Goal: Task Accomplishment & Management: Manage account settings

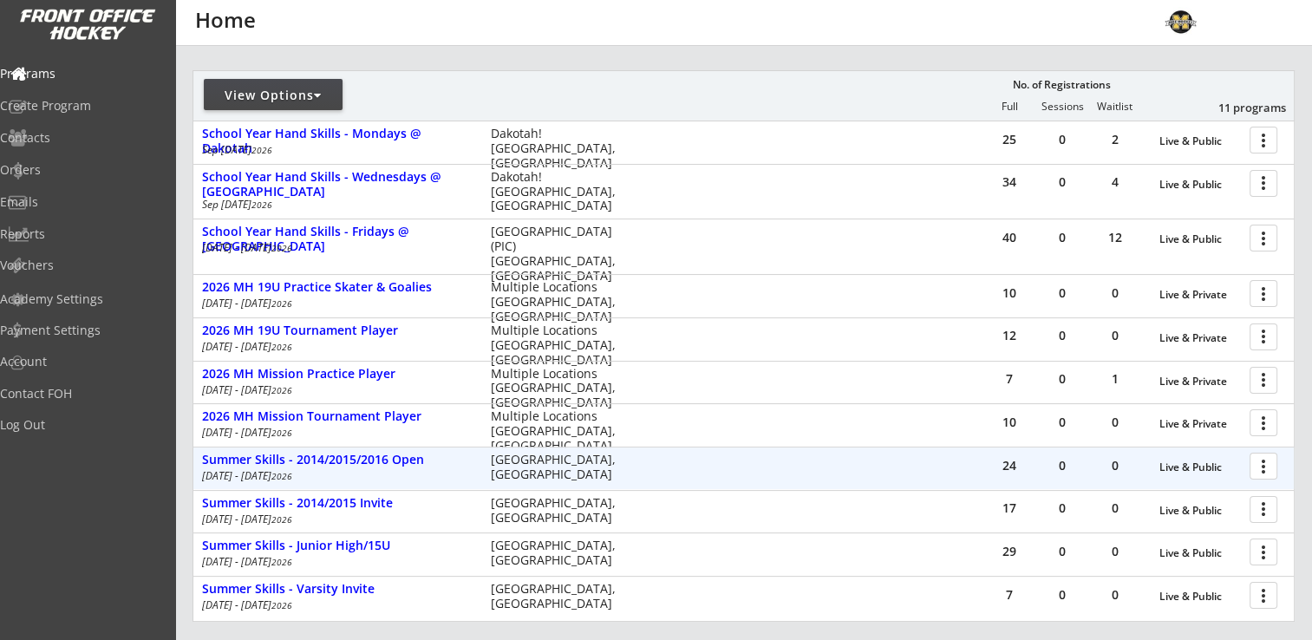
scroll to position [260, 0]
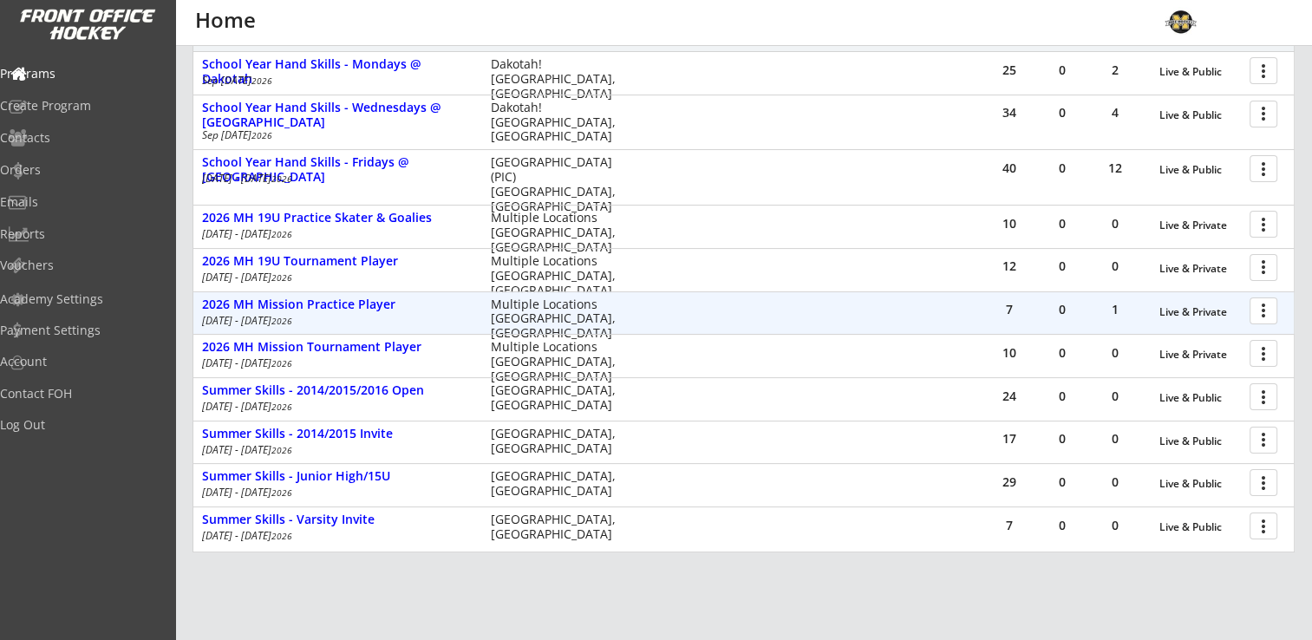
click at [1258, 310] on div at bounding box center [1266, 310] width 30 height 30
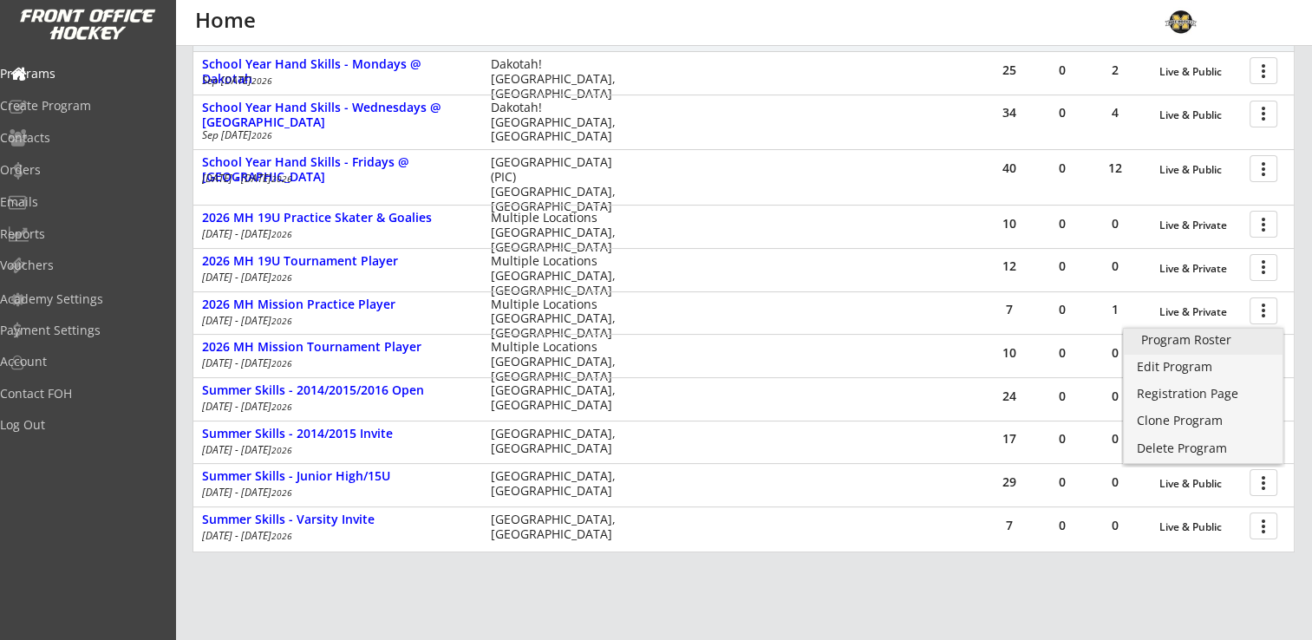
click at [1228, 334] on div "Program Roster" at bounding box center [1203, 340] width 124 height 12
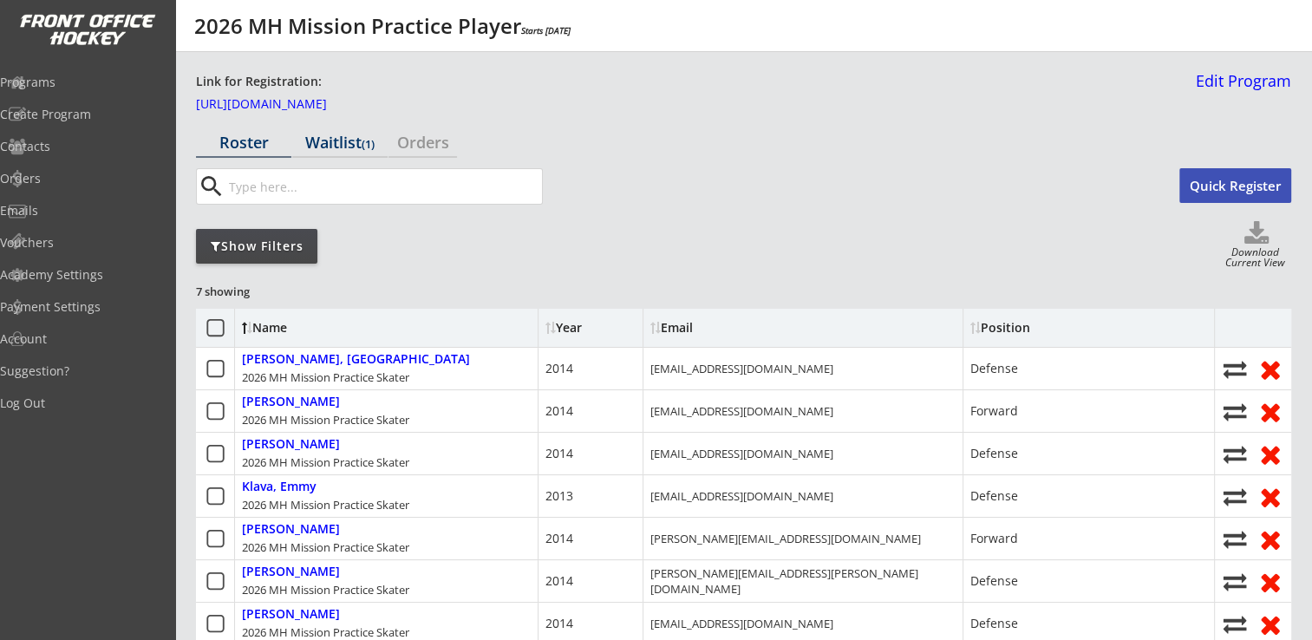
click at [361, 137] on div "Waitlist (1)" at bounding box center [339, 142] width 95 height 16
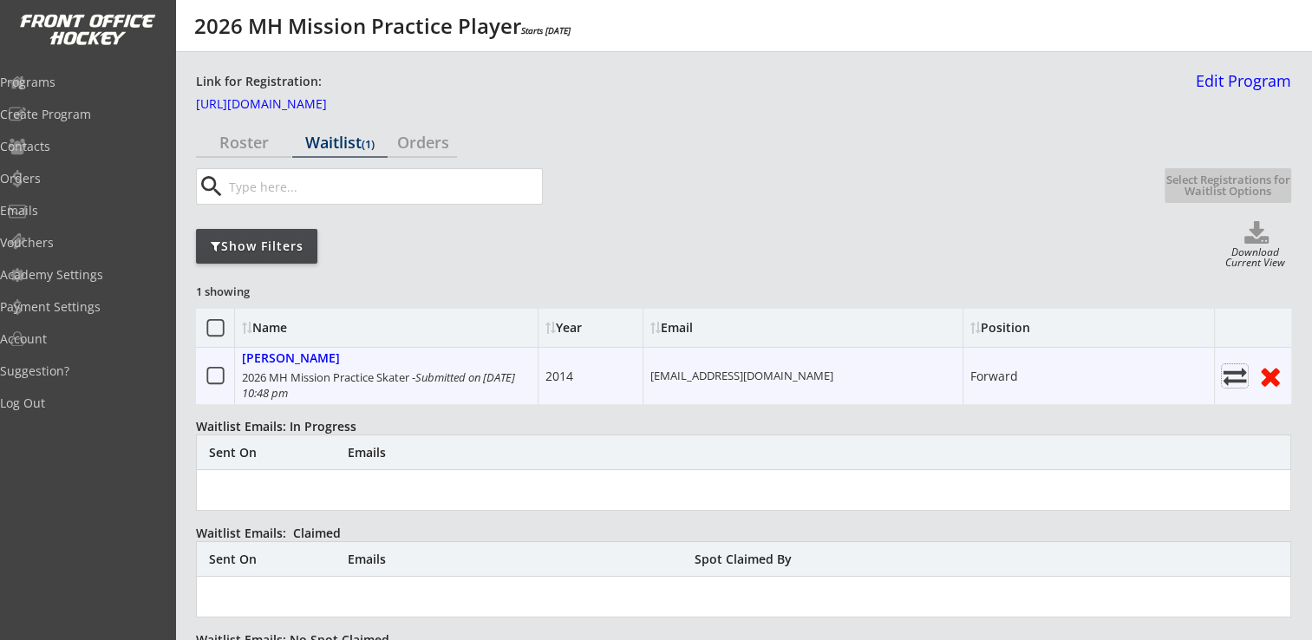
click at [1230, 374] on icon at bounding box center [1235, 375] width 26 height 23
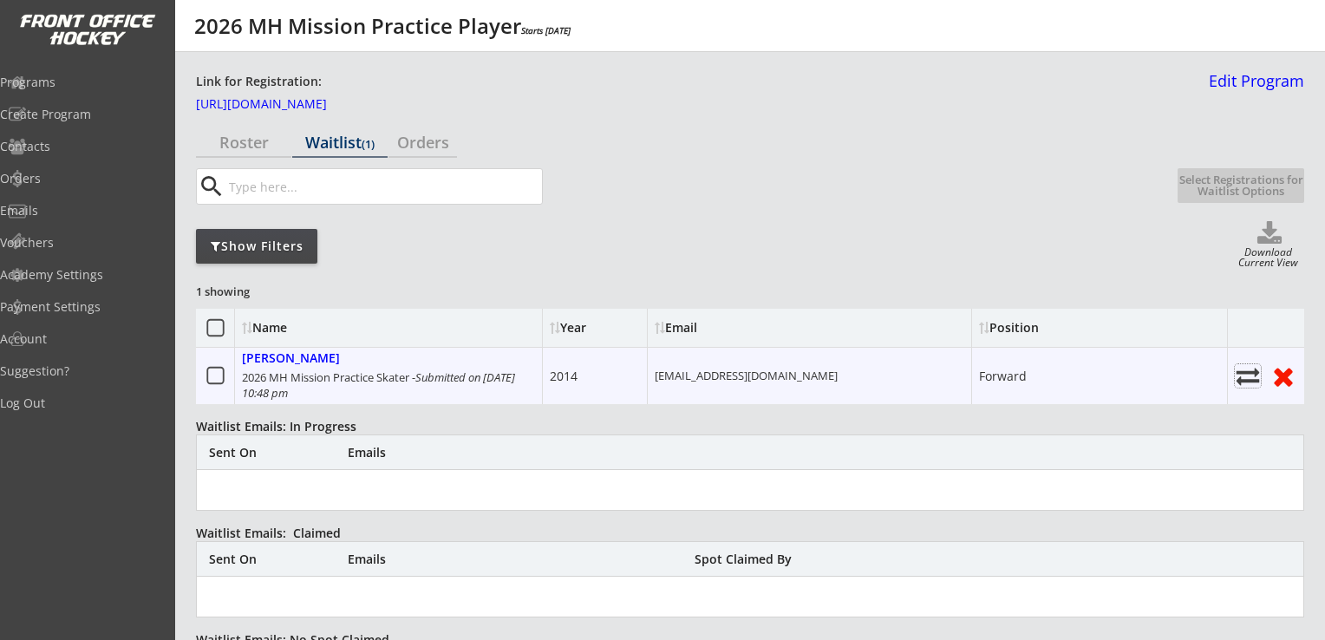
select select ""Register Player - No Payment""
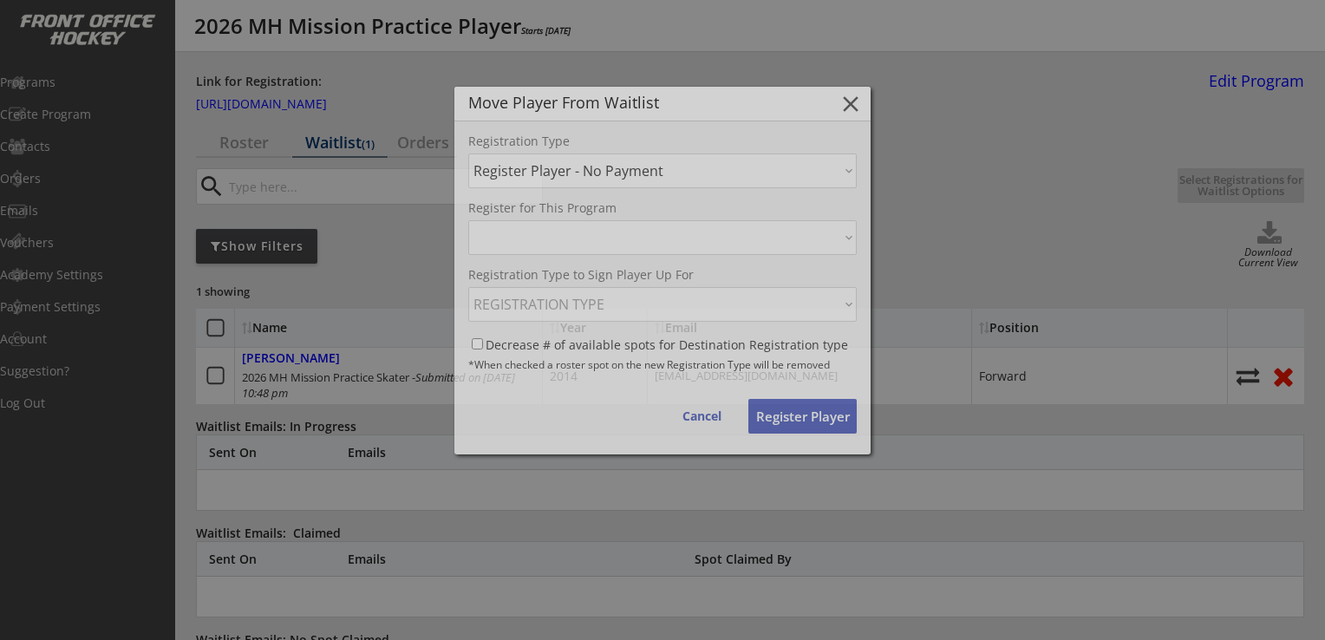
select select ""1348695171700984260__LOOKUP__1755476511572x605652615106920400""
select select ""1348695171700984260__LOOKUP__1755476511572x194050318050263040""
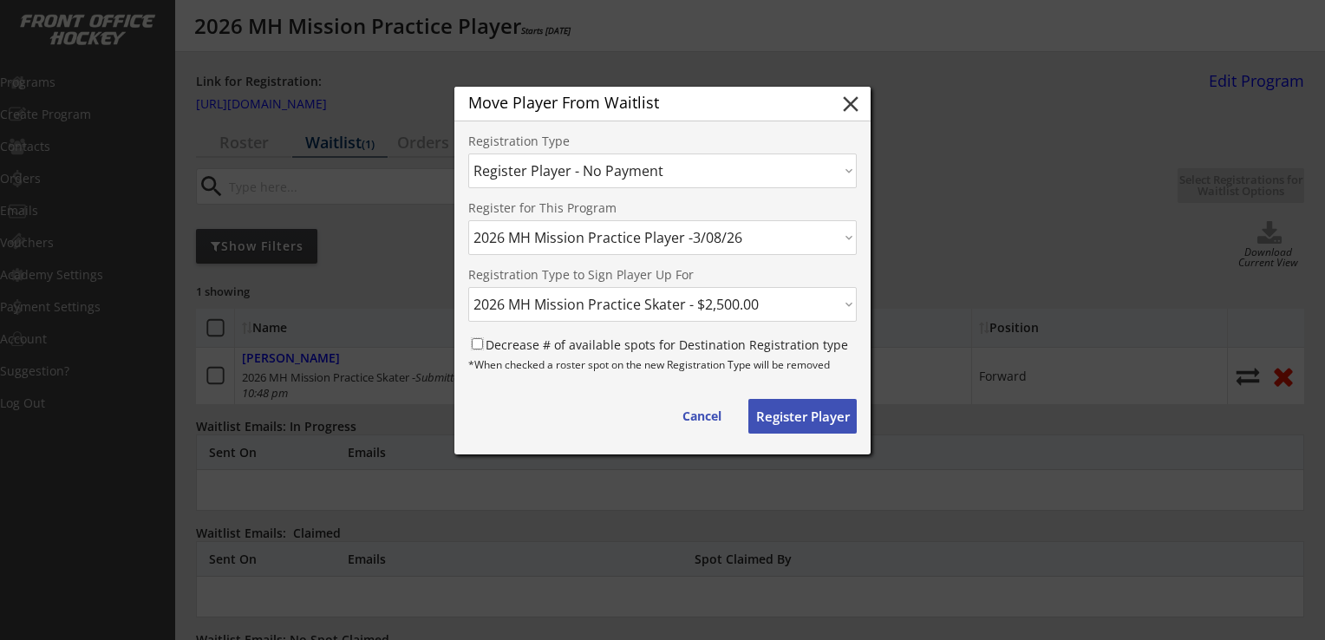
click at [478, 344] on input "Decrease # of available spots for Destination Registration type" at bounding box center [477, 343] width 11 height 11
checkbox input "true"
click at [809, 417] on button "Register Player" at bounding box center [802, 416] width 108 height 35
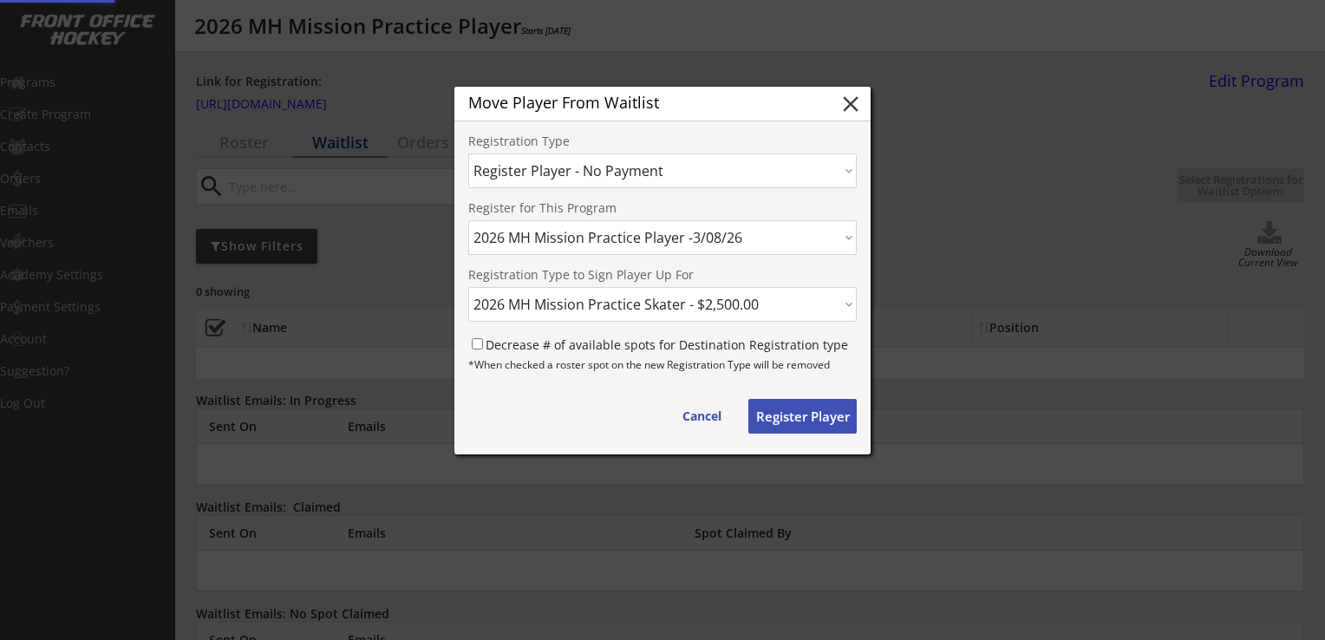
select select ""PLACEHOLDER_1427118222253""
checkbox input "false"
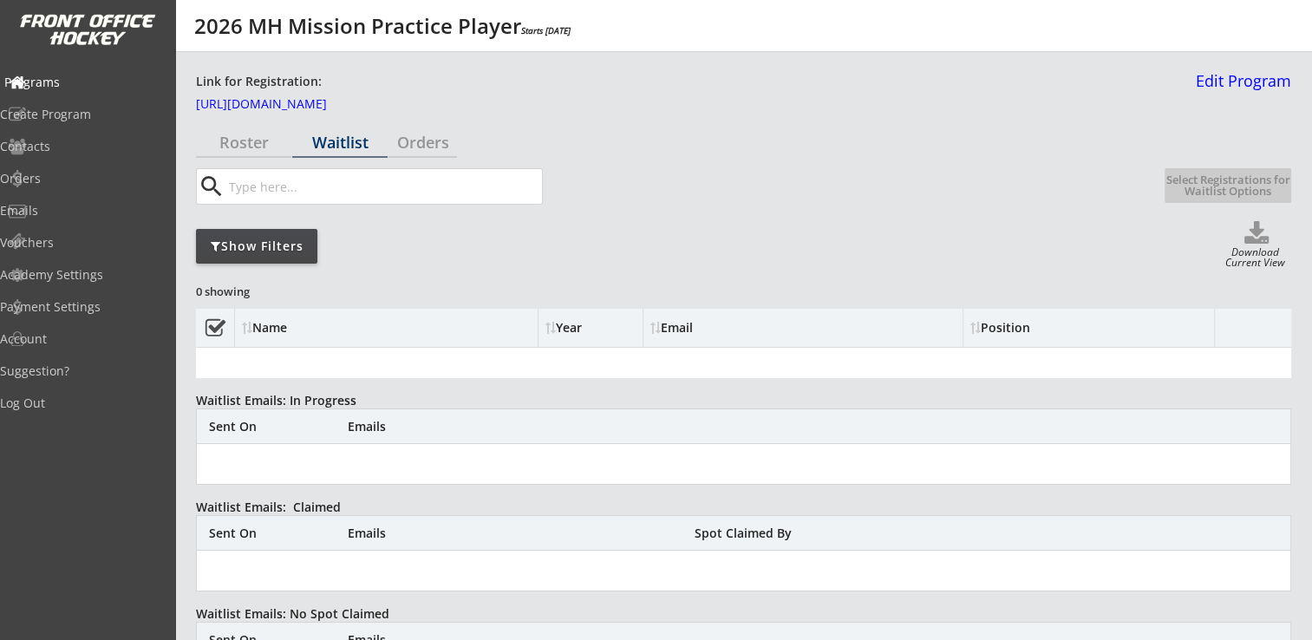
click at [60, 81] on div "Programs" at bounding box center [82, 82] width 156 height 12
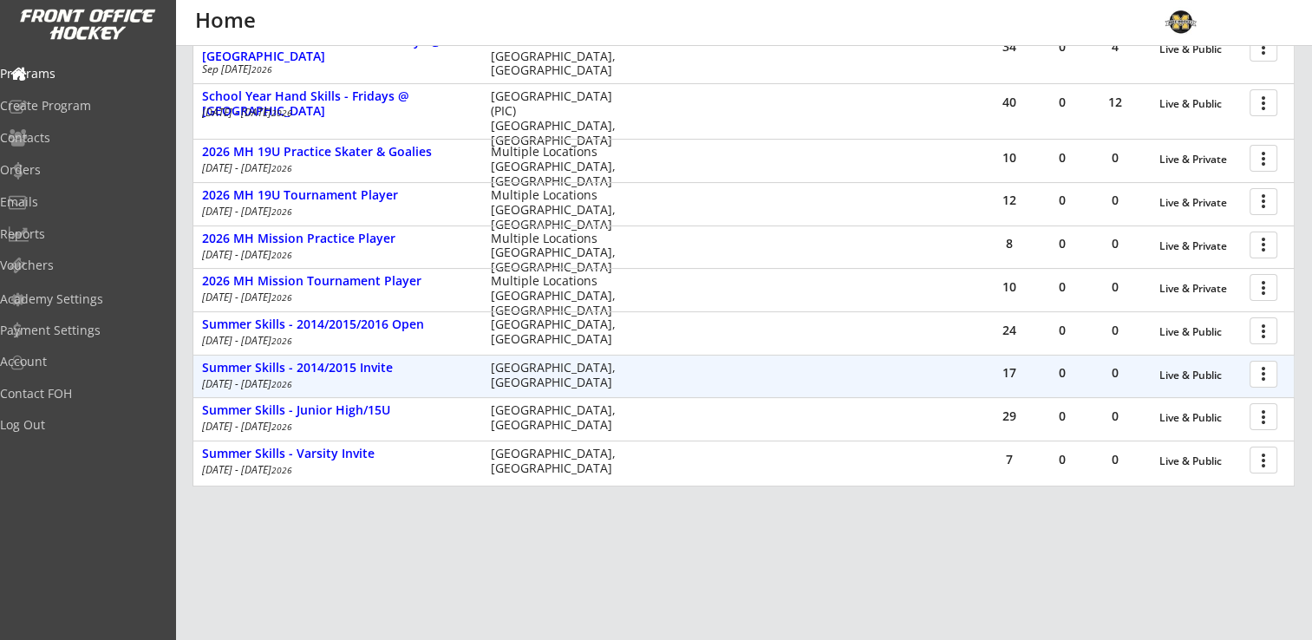
scroll to position [328, 0]
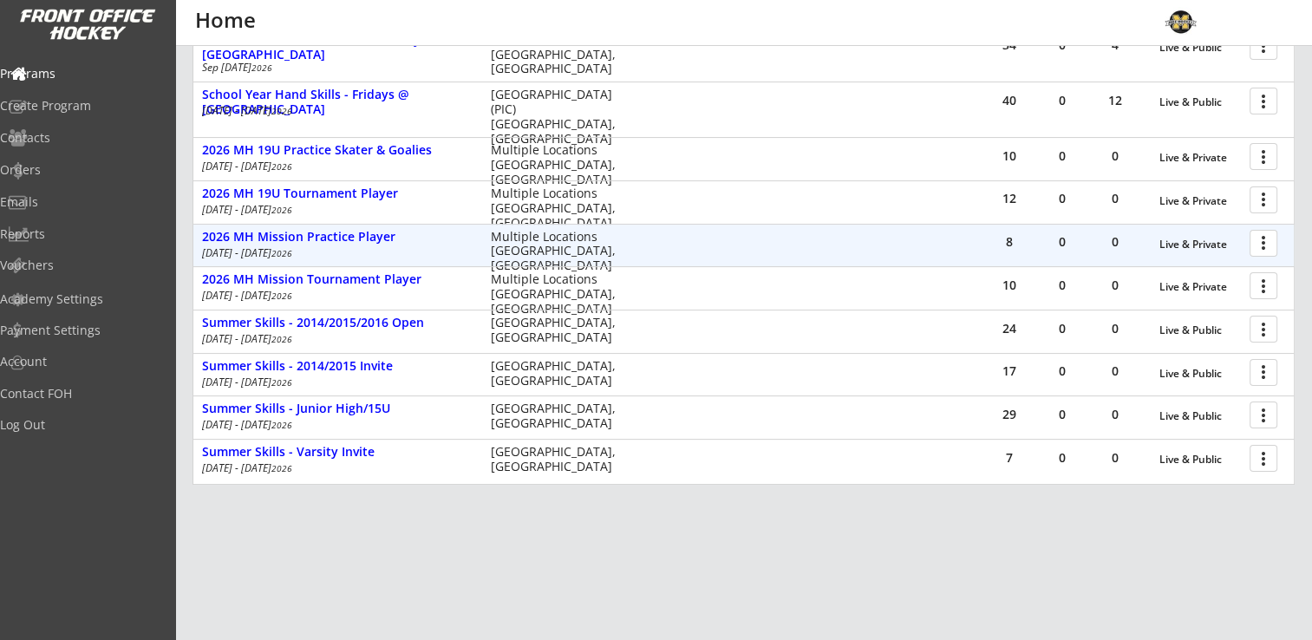
click at [1256, 241] on div at bounding box center [1266, 242] width 30 height 30
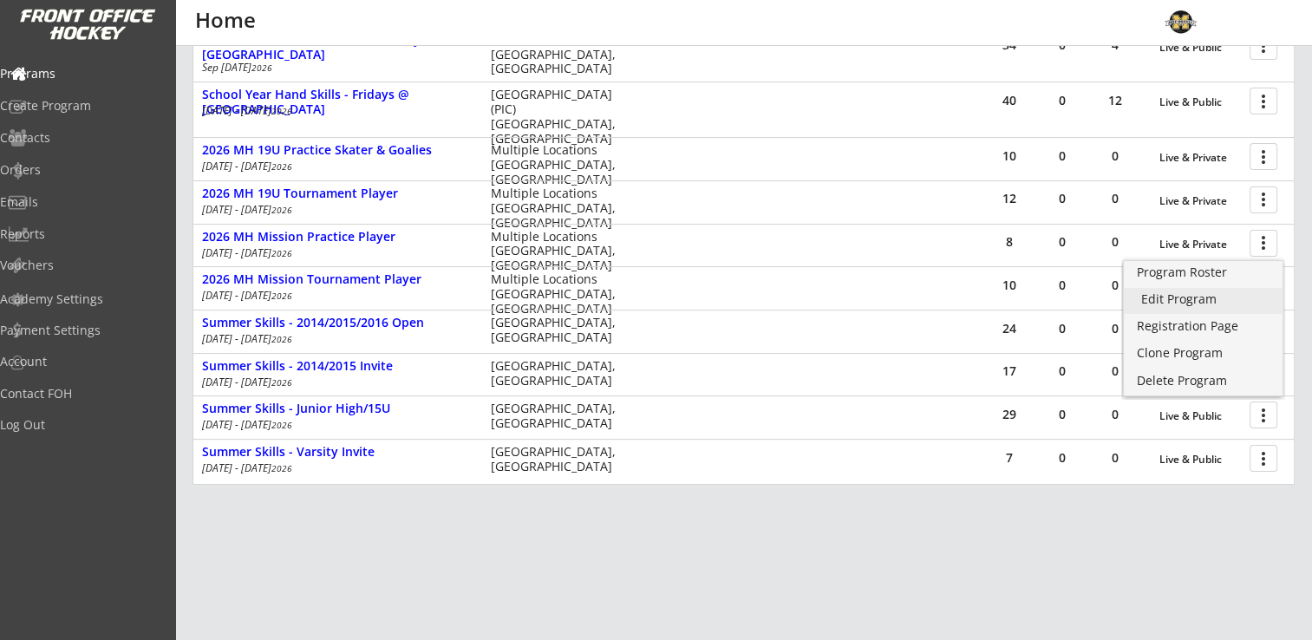
click at [1195, 301] on div "Edit Program" at bounding box center [1203, 299] width 124 height 12
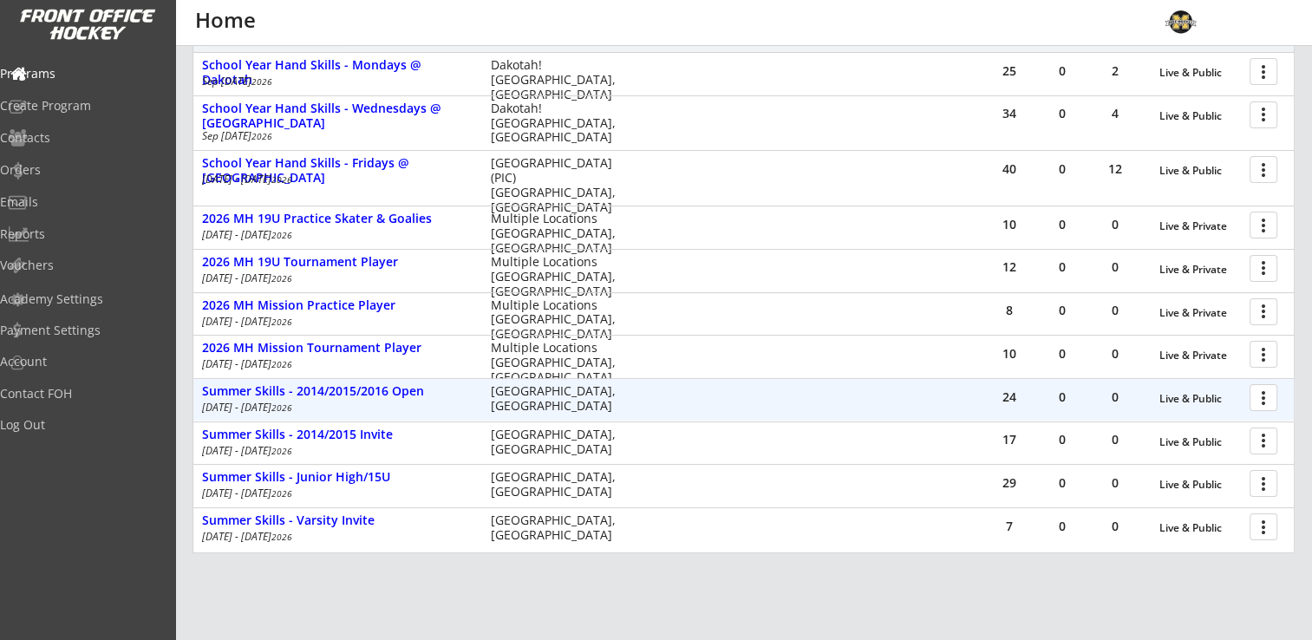
scroll to position [260, 0]
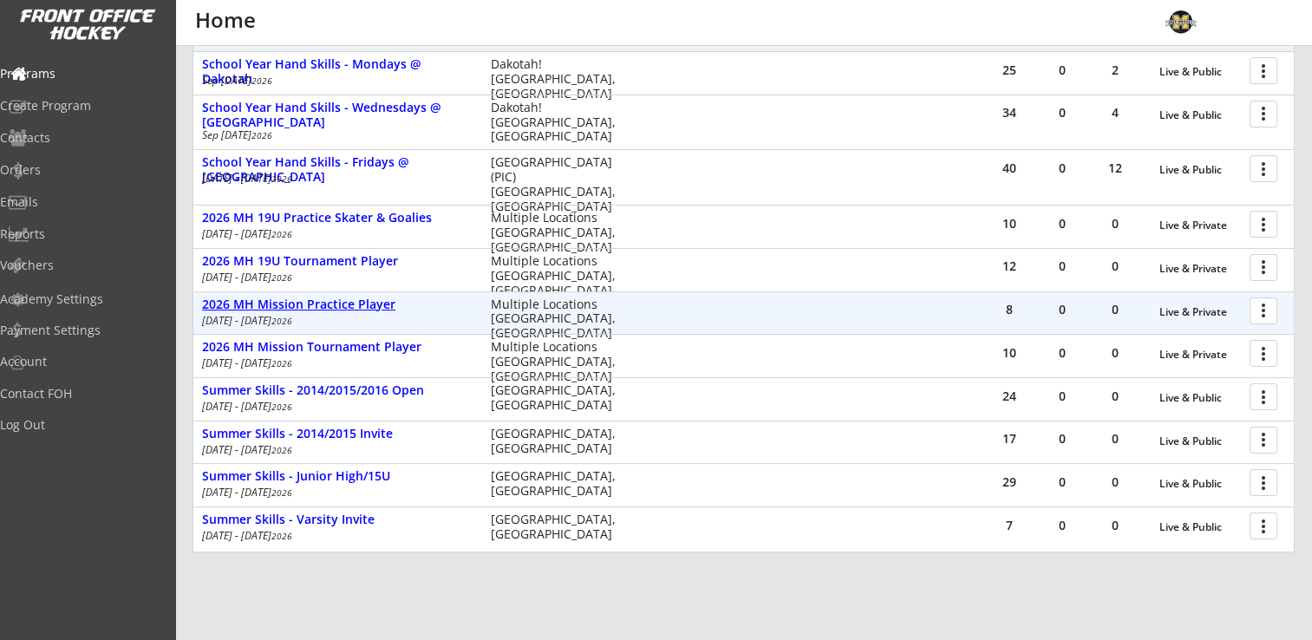
click at [326, 305] on div "2026 MH Mission Practice Player" at bounding box center [337, 304] width 271 height 15
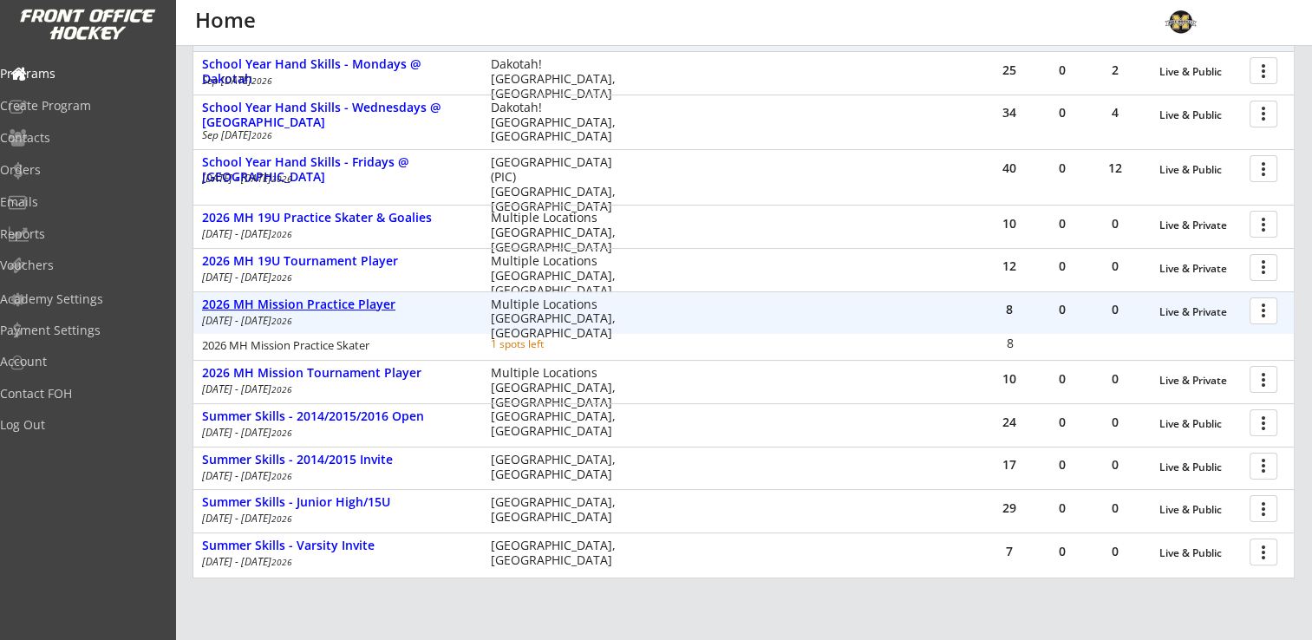
click at [326, 305] on div "2026 MH Mission Practice Player" at bounding box center [337, 304] width 271 height 15
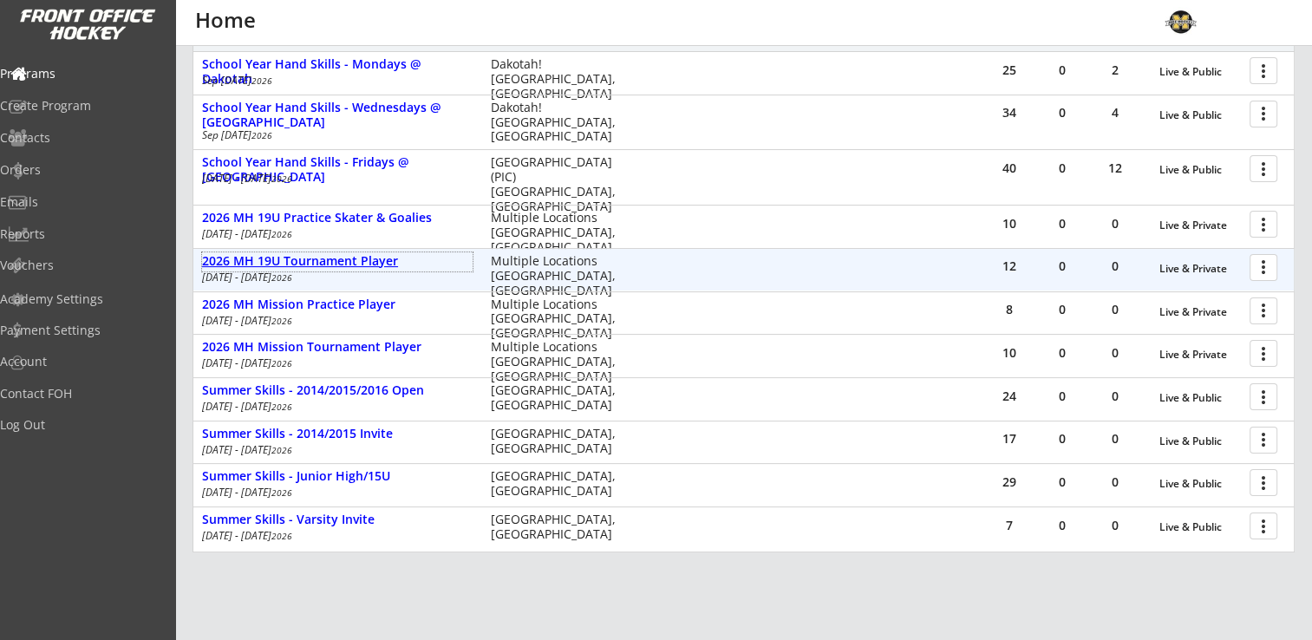
click at [323, 262] on div "2026 MH 19U Tournament Player" at bounding box center [337, 261] width 271 height 15
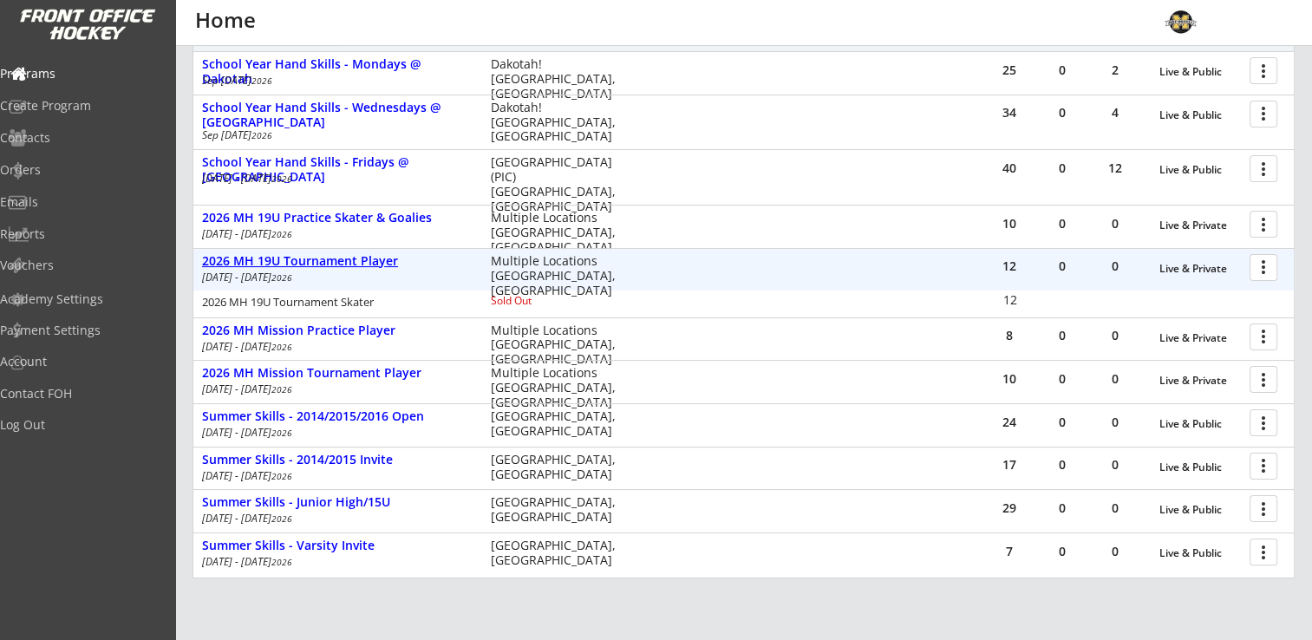
click at [323, 262] on div "2026 MH 19U Tournament Player" at bounding box center [337, 261] width 271 height 15
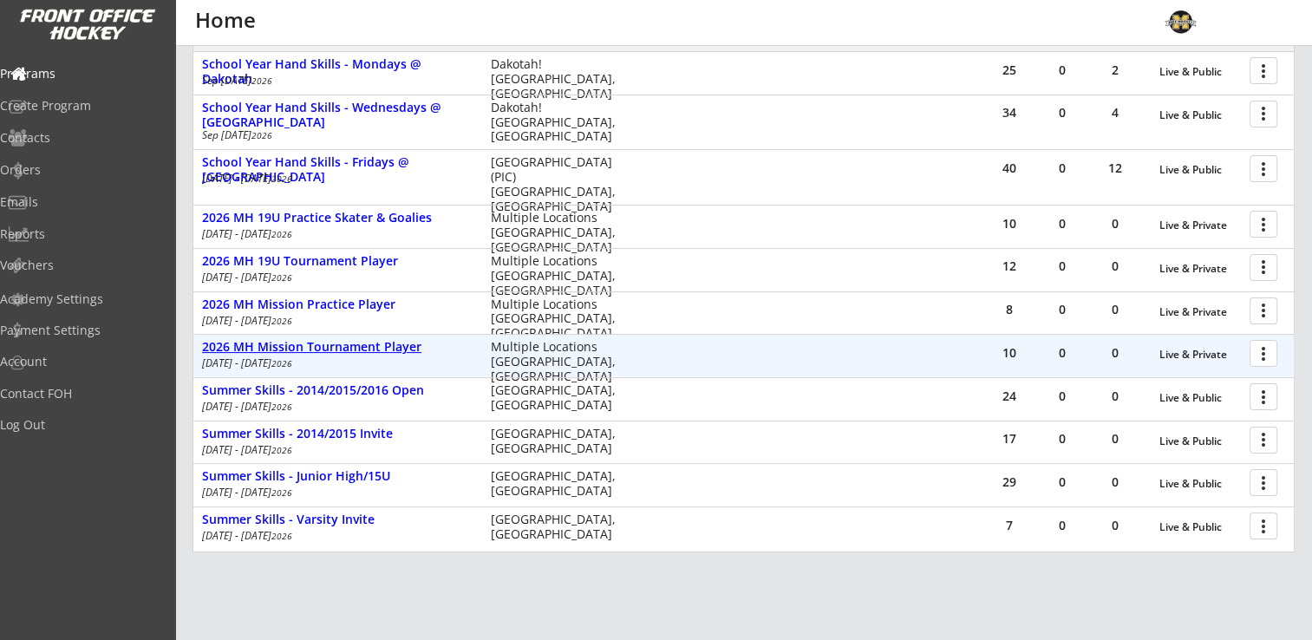
click at [323, 340] on div "2026 MH Mission Tournament Player" at bounding box center [337, 347] width 271 height 15
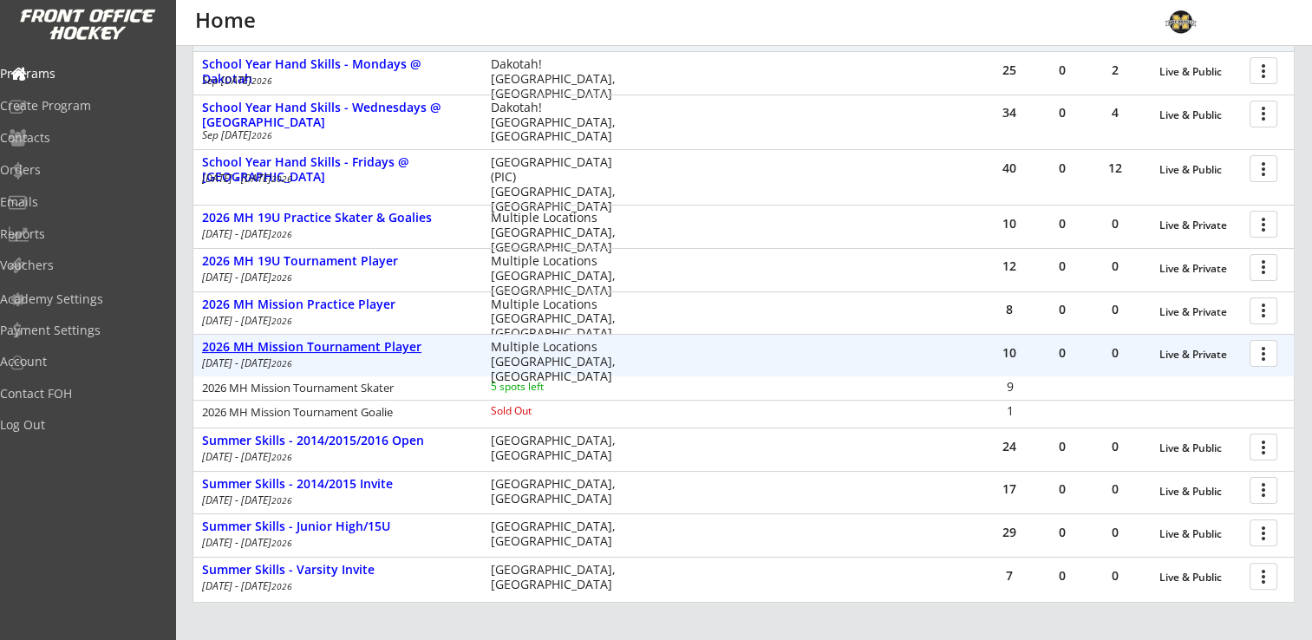
click at [312, 343] on div "2026 MH Mission Tournament Player" at bounding box center [337, 347] width 271 height 15
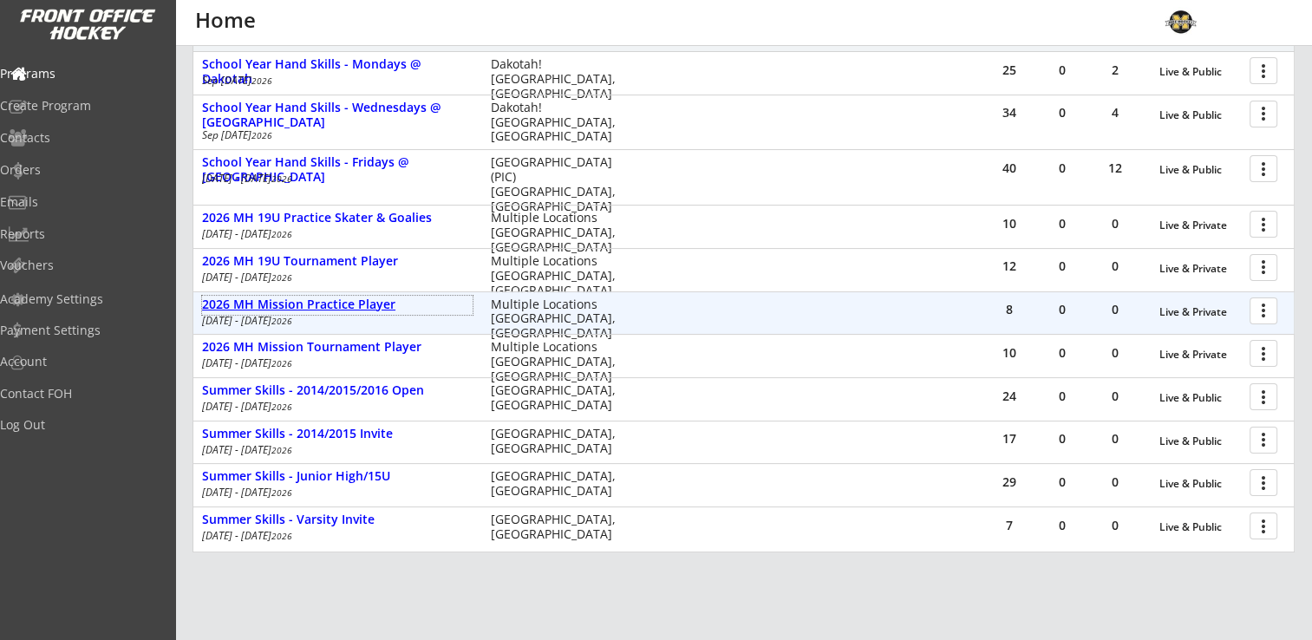
click at [345, 305] on div "2026 MH Mission Practice Player" at bounding box center [337, 304] width 271 height 15
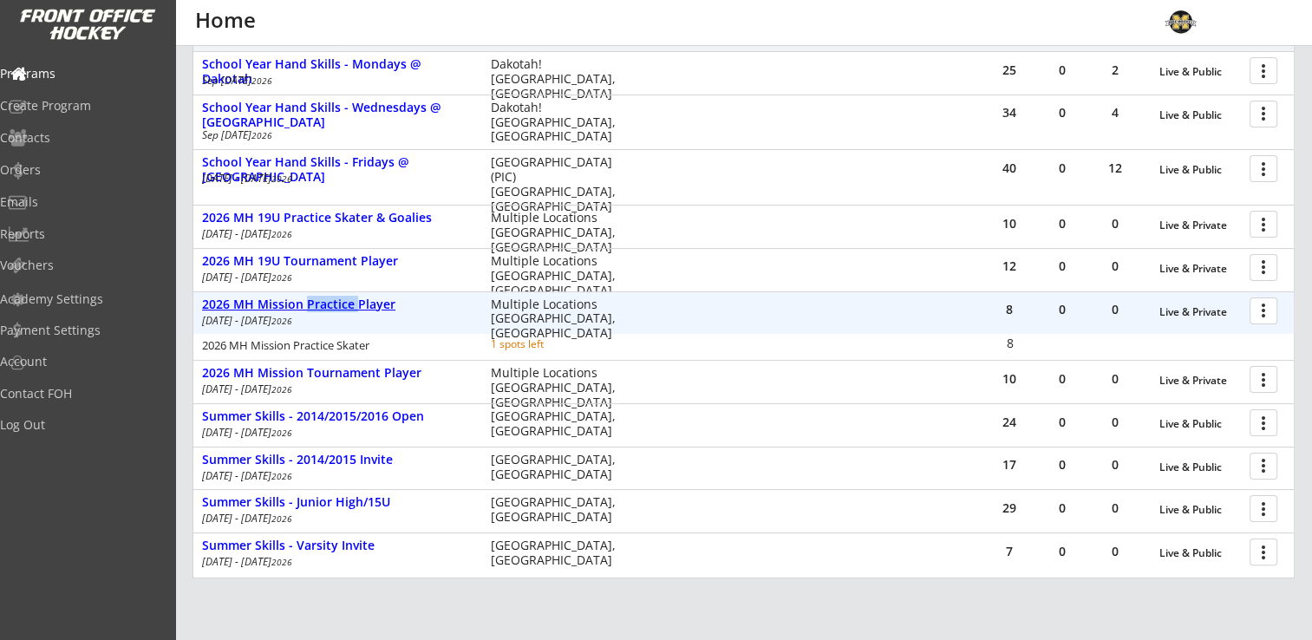
click at [345, 305] on div "2026 MH Mission Practice Player" at bounding box center [337, 304] width 271 height 15
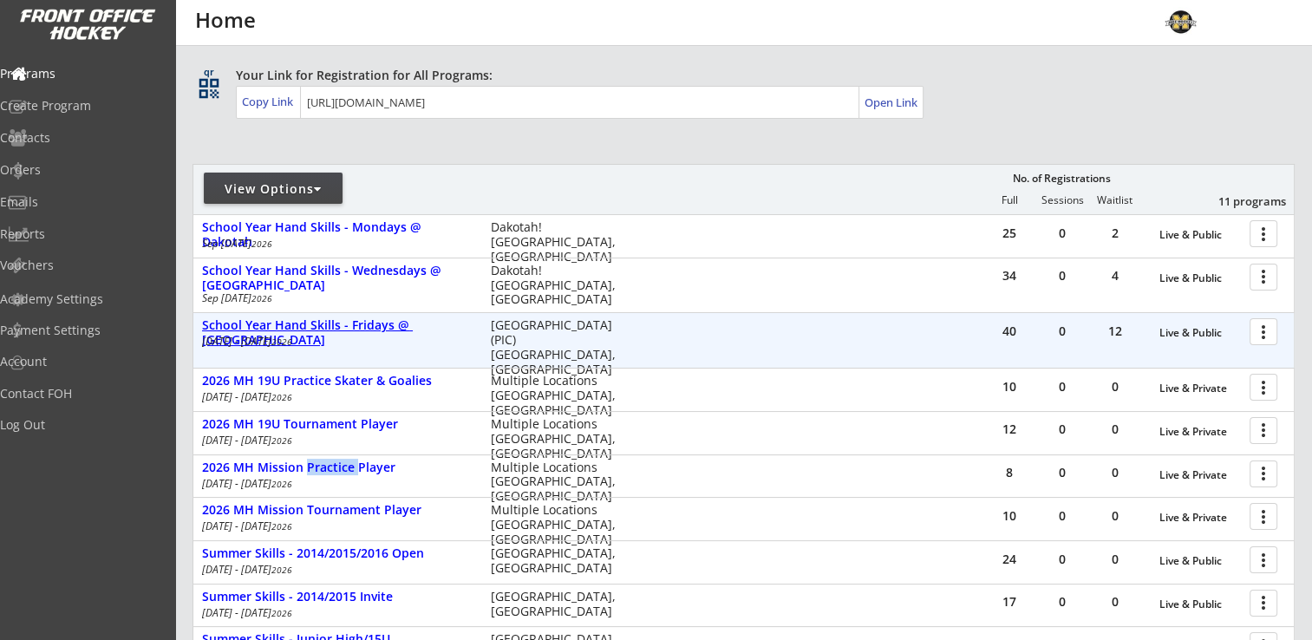
scroll to position [87, 0]
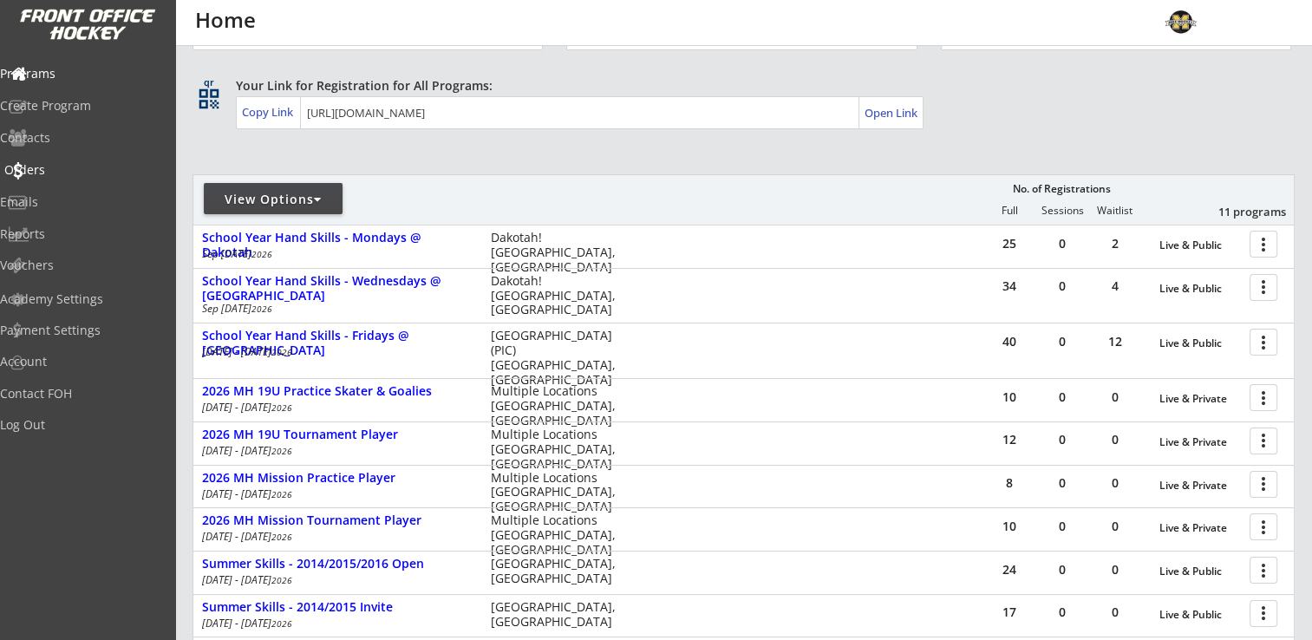
click at [60, 168] on div "Orders" at bounding box center [82, 170] width 156 height 12
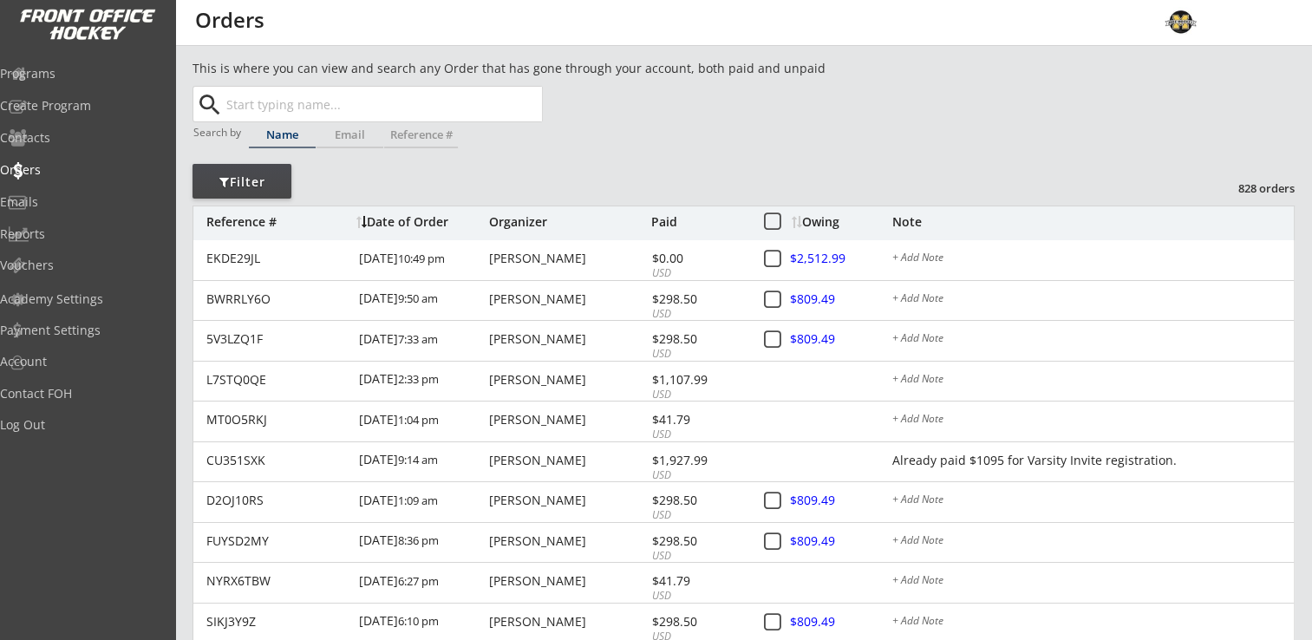
click at [340, 95] on input "text" at bounding box center [382, 104] width 319 height 35
type input "[PERSON_NAME]"
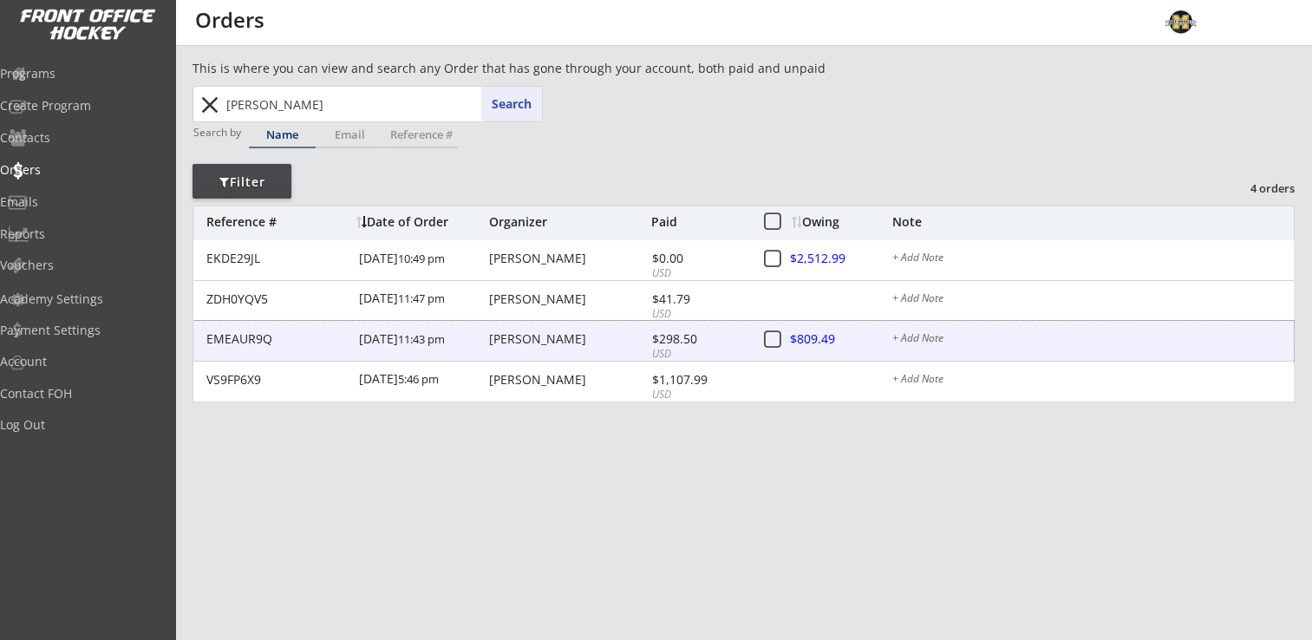
click at [511, 337] on div "[PERSON_NAME]" at bounding box center [568, 339] width 158 height 12
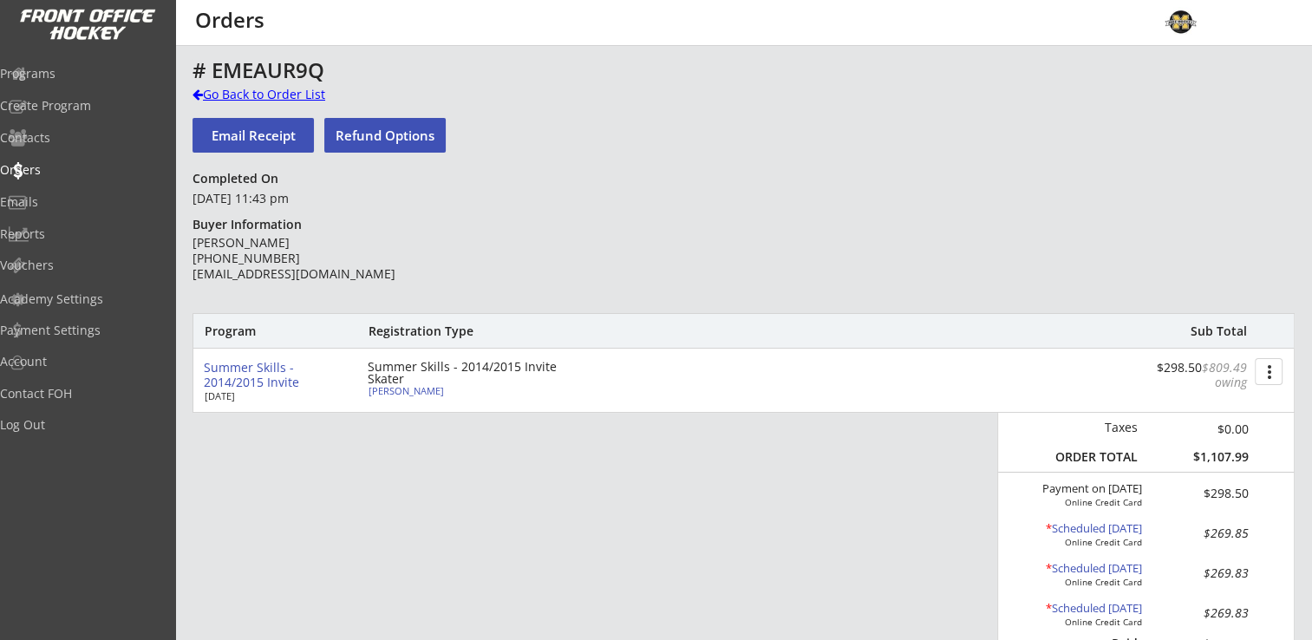
click at [294, 98] on div "Go Back to Order List" at bounding box center [281, 94] width 179 height 17
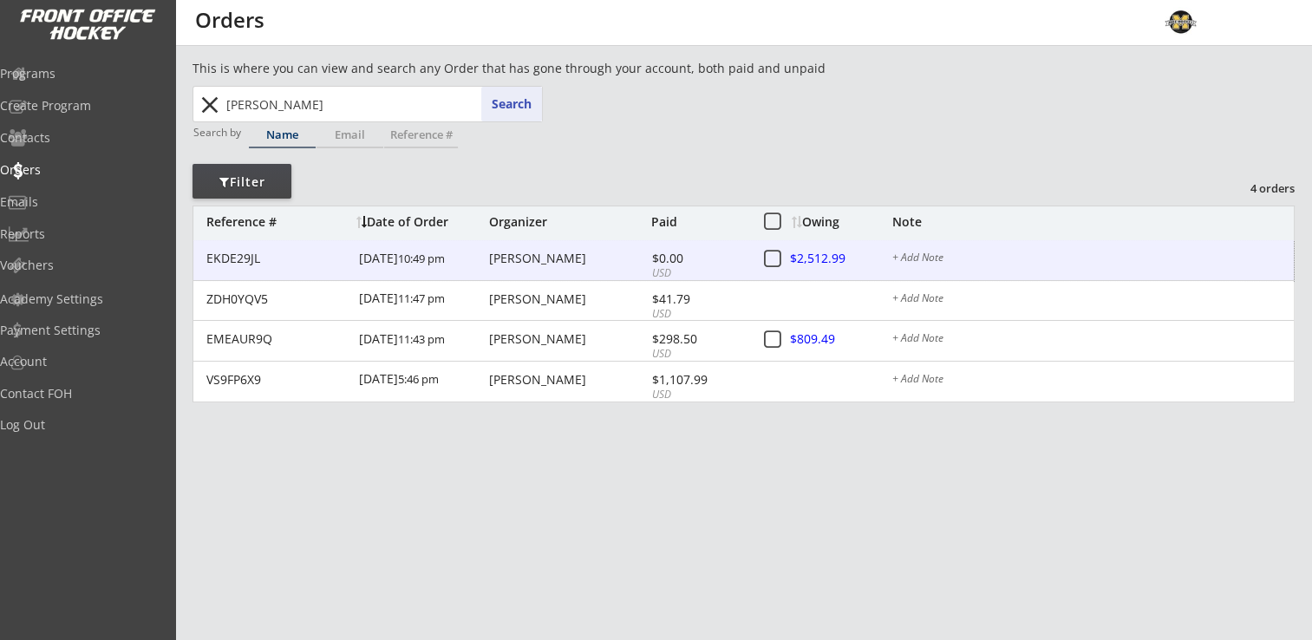
click at [547, 252] on div "[PERSON_NAME]" at bounding box center [568, 258] width 158 height 12
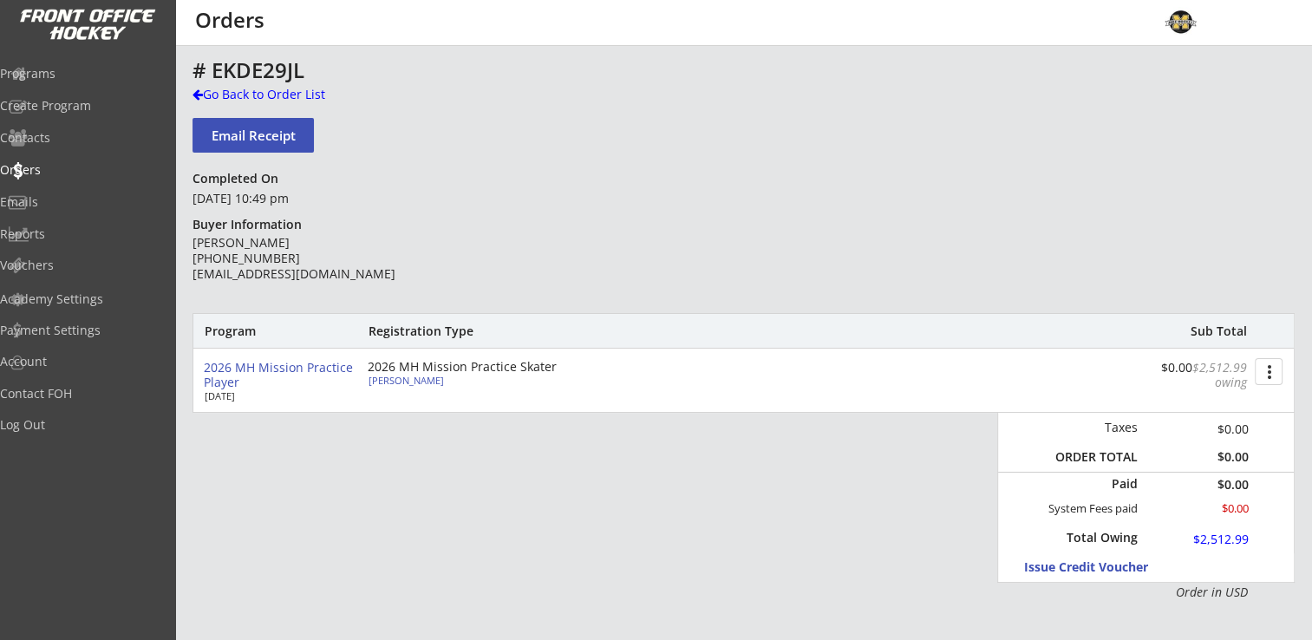
click at [1270, 369] on button "more_vert" at bounding box center [1269, 371] width 28 height 27
click at [1201, 401] on div "Change Owing" at bounding box center [1203, 403] width 124 height 12
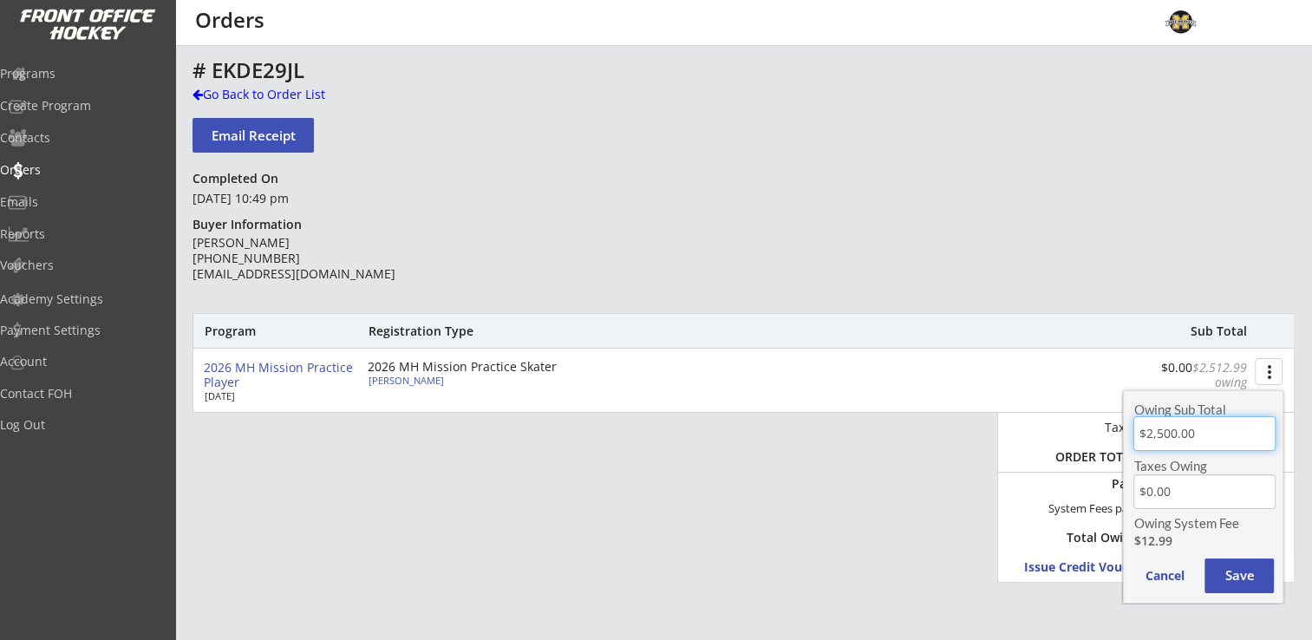
click at [1205, 431] on input "input" at bounding box center [1203, 433] width 141 height 35
click at [973, 495] on div "Program Registration Type Sub Total 2026 MH Mission Practice Player Mar 8, 2026…" at bounding box center [743, 457] width 1102 height 288
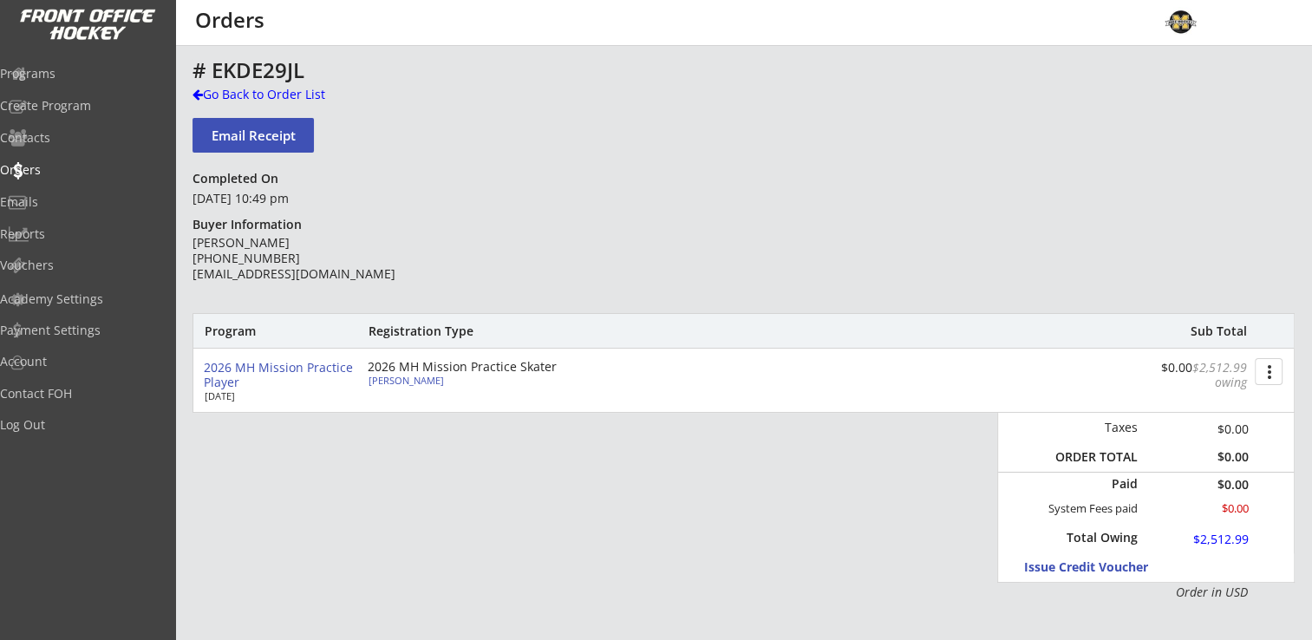
click at [1268, 372] on button "more_vert" at bounding box center [1269, 371] width 28 height 27
click at [1214, 404] on div "Change Owing" at bounding box center [1203, 403] width 124 height 12
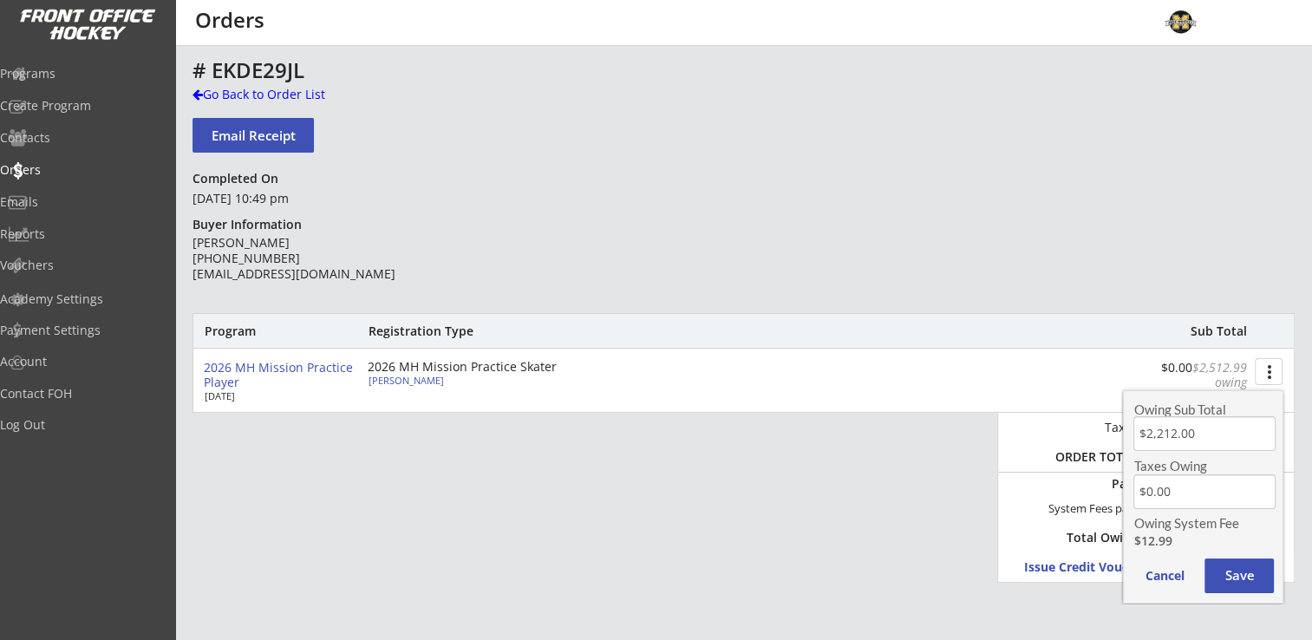
click at [1211, 437] on input "input" at bounding box center [1203, 433] width 141 height 35
click at [1237, 571] on button "Save" at bounding box center [1238, 575] width 69 height 35
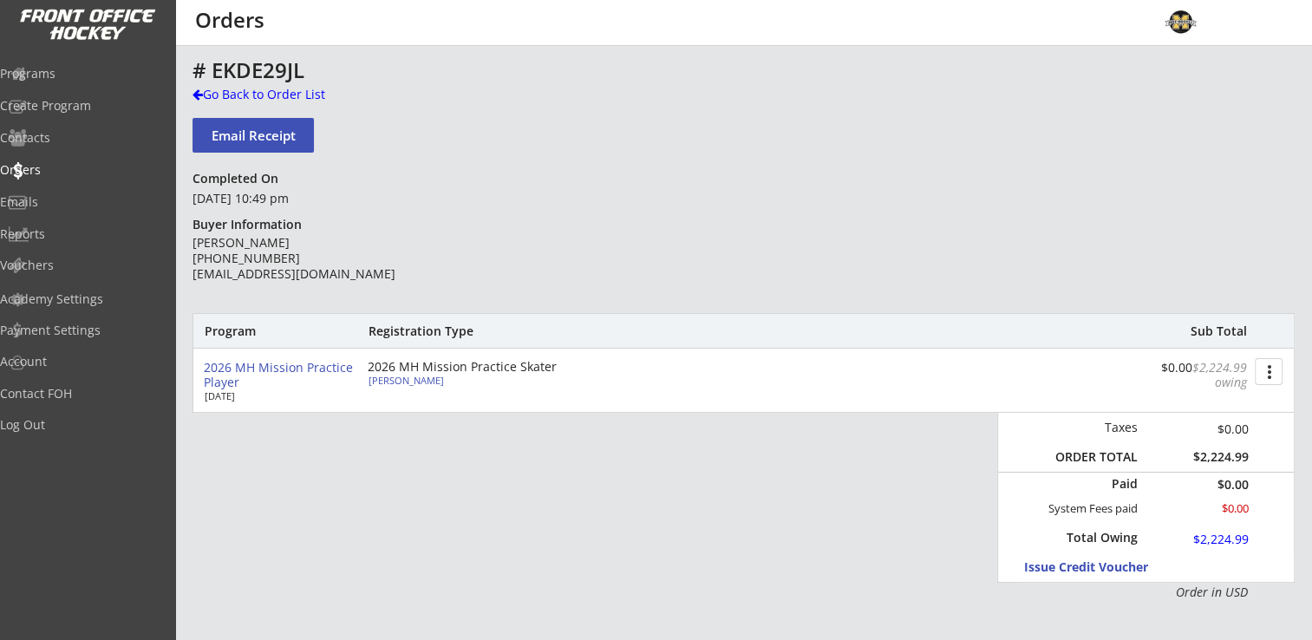
click at [1265, 370] on button "more_vert" at bounding box center [1269, 371] width 28 height 27
click at [1183, 402] on div "Change Owing" at bounding box center [1203, 403] width 124 height 12
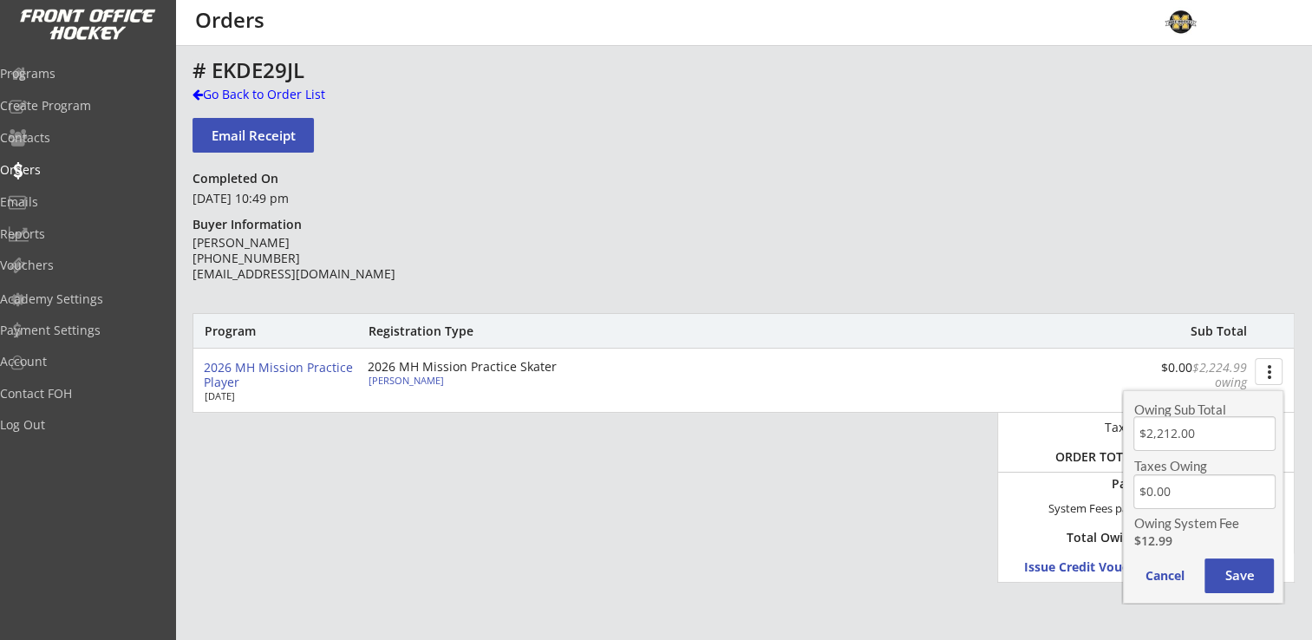
click at [1177, 434] on input "input" at bounding box center [1203, 433] width 141 height 35
click at [1235, 577] on button "Save" at bounding box center [1238, 575] width 69 height 35
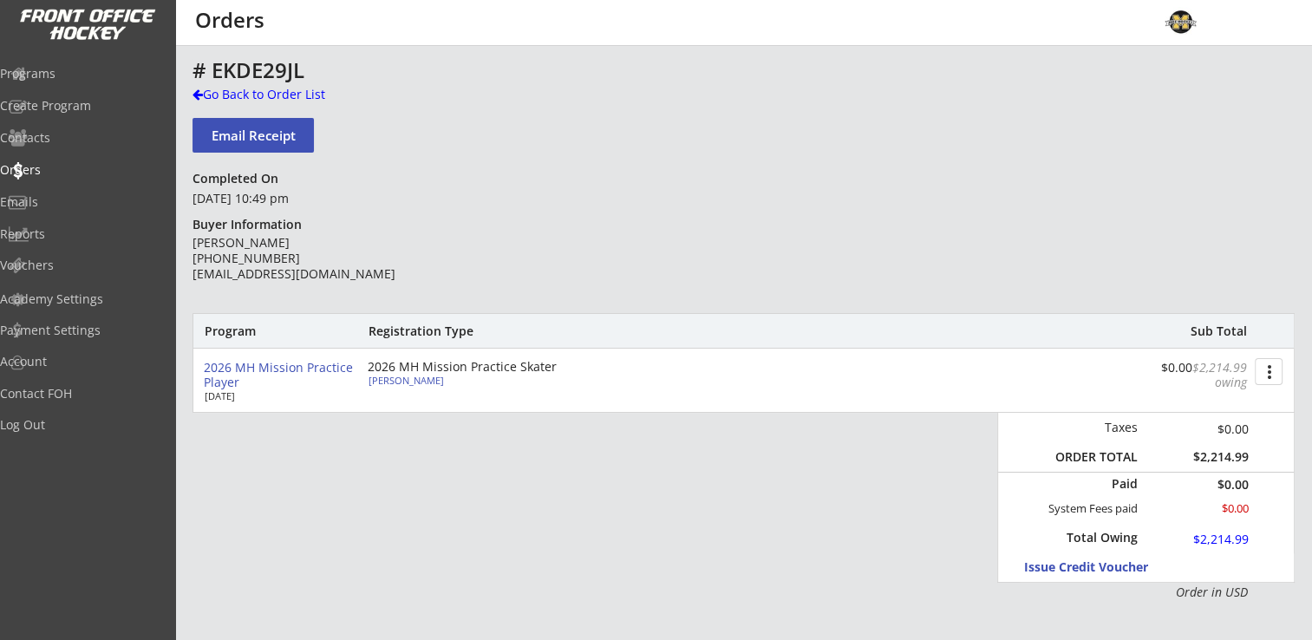
click at [1261, 372] on button "more_vert" at bounding box center [1269, 371] width 28 height 27
click at [1199, 401] on div "Change Owing" at bounding box center [1203, 403] width 124 height 12
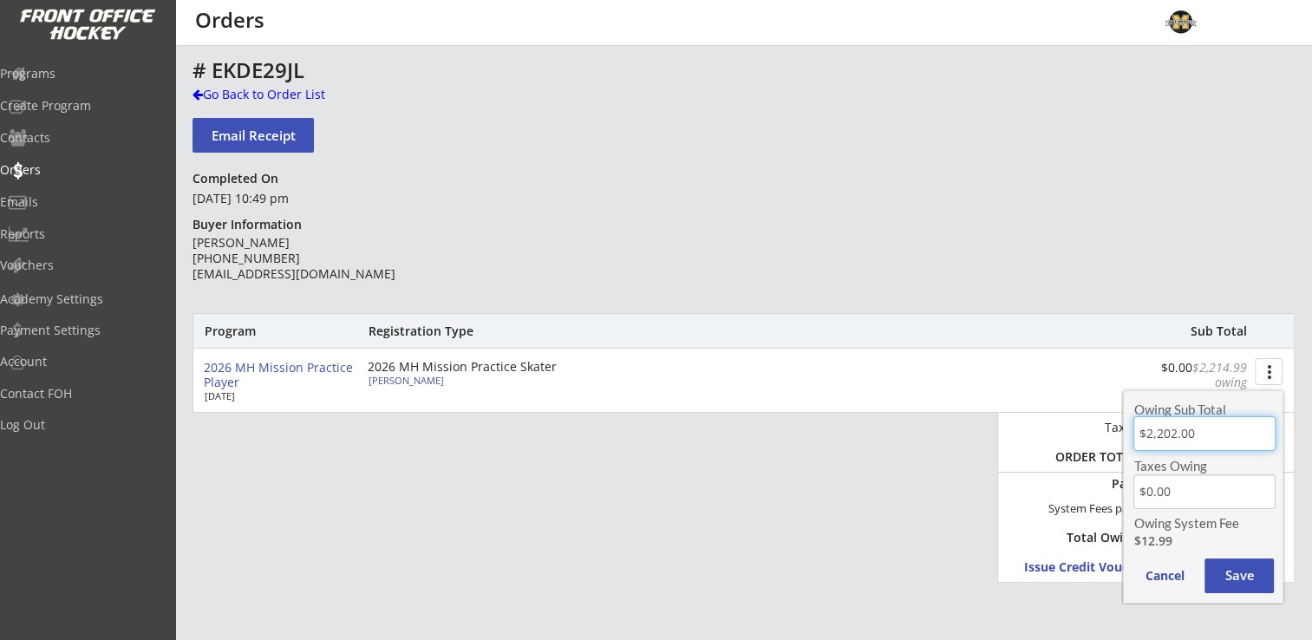
click at [1203, 434] on input "input" at bounding box center [1203, 433] width 141 height 35
click at [1176, 435] on input "input" at bounding box center [1203, 433] width 141 height 35
click at [1236, 427] on input "input" at bounding box center [1203, 433] width 141 height 35
type input "$2,201.50"
click at [1264, 577] on button "Save" at bounding box center [1238, 575] width 69 height 35
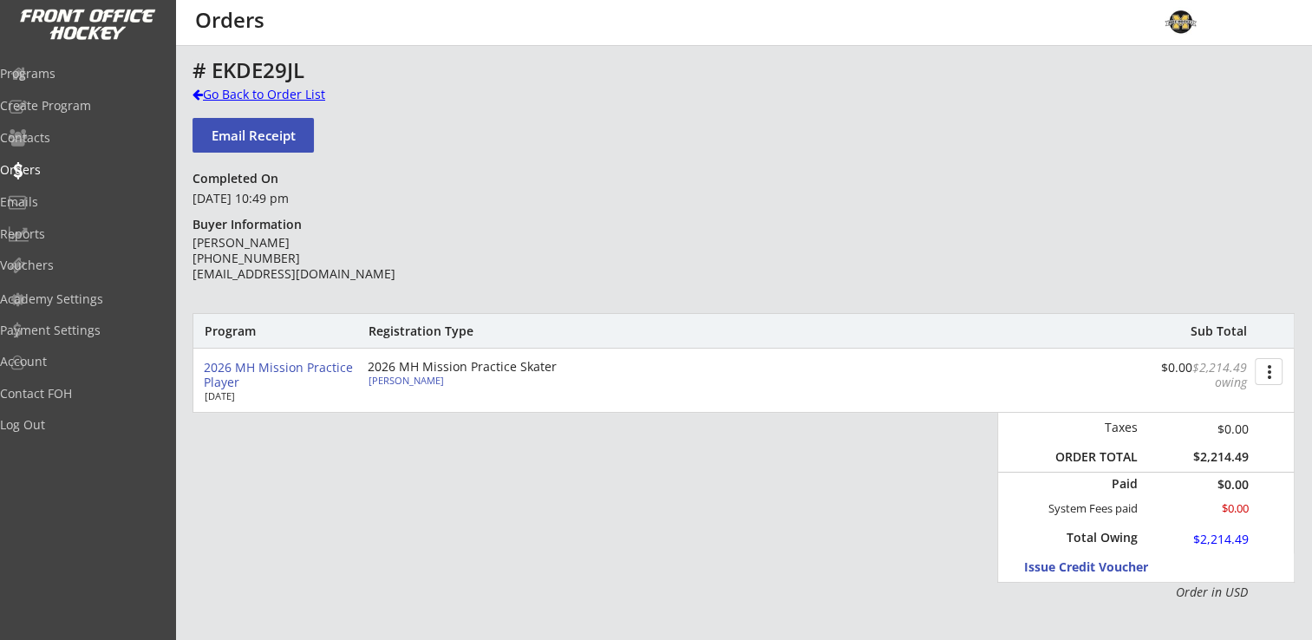
click at [283, 95] on div "Go Back to Order List" at bounding box center [281, 94] width 179 height 17
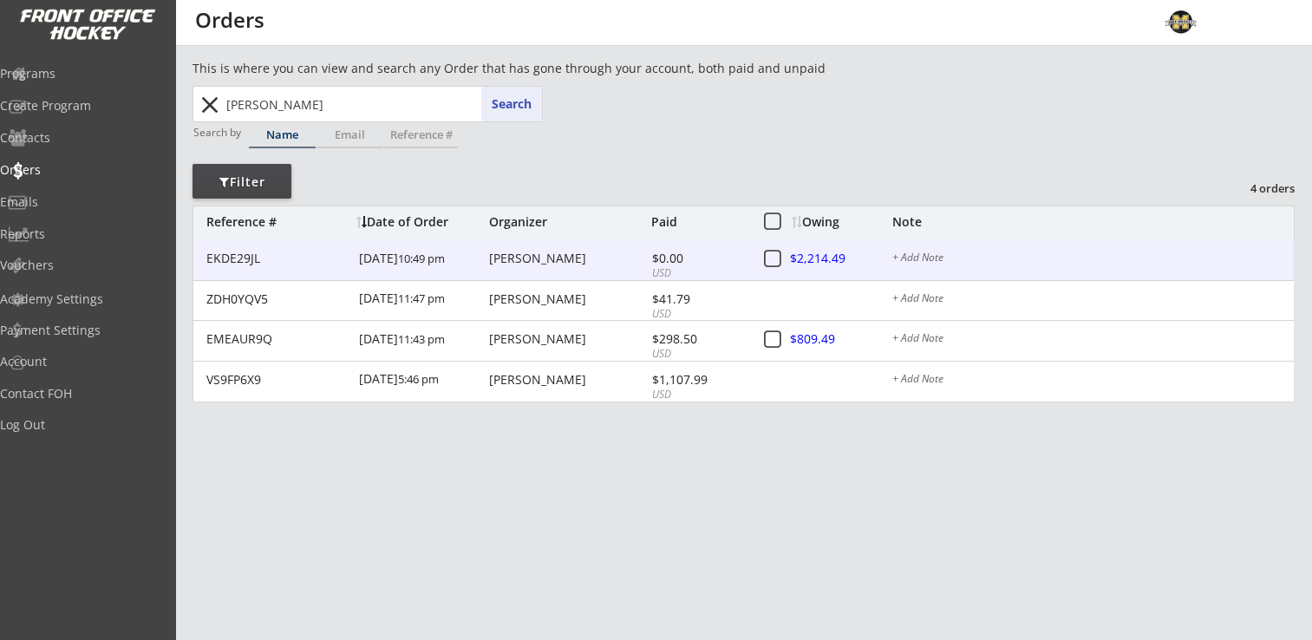
click at [531, 258] on div "[PERSON_NAME]" at bounding box center [568, 258] width 158 height 12
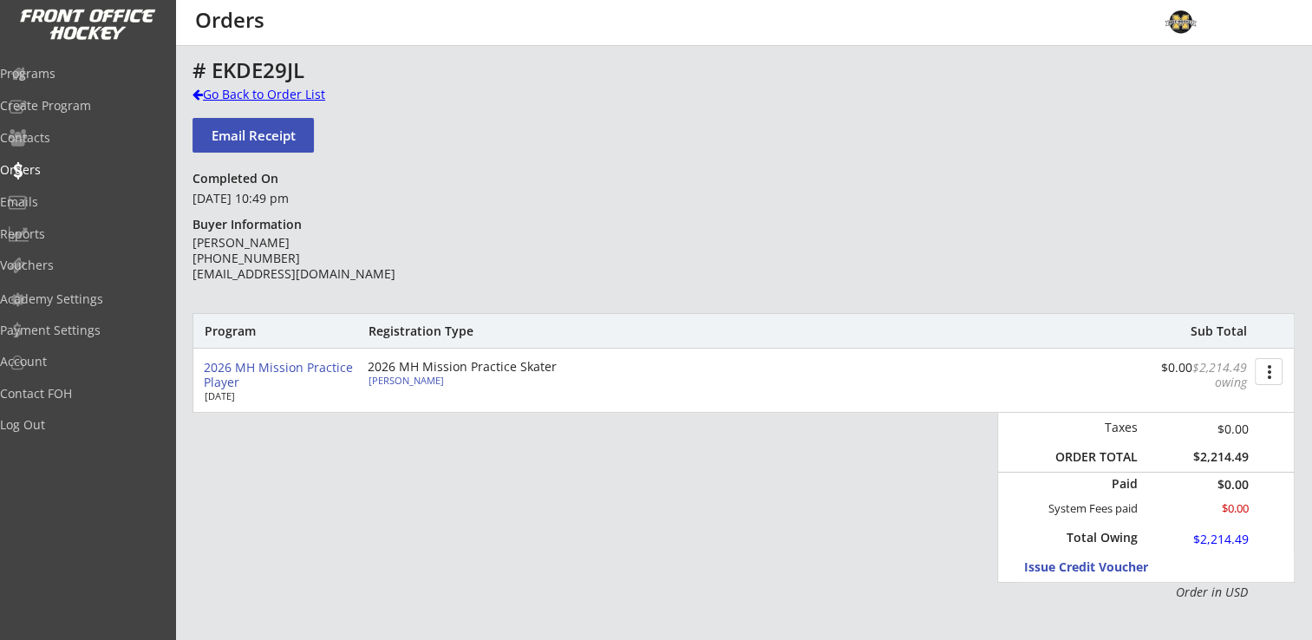
click at [288, 89] on div "Go Back to Order List" at bounding box center [281, 94] width 179 height 17
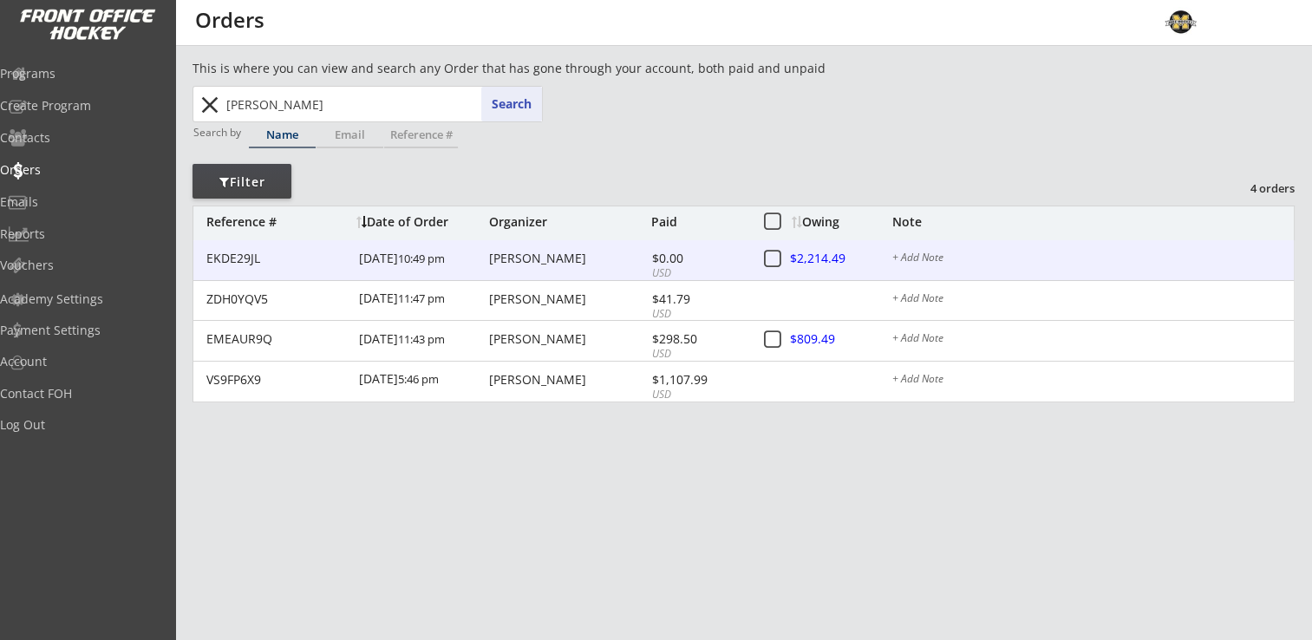
click at [920, 256] on div "+ Add Note" at bounding box center [1092, 259] width 401 height 14
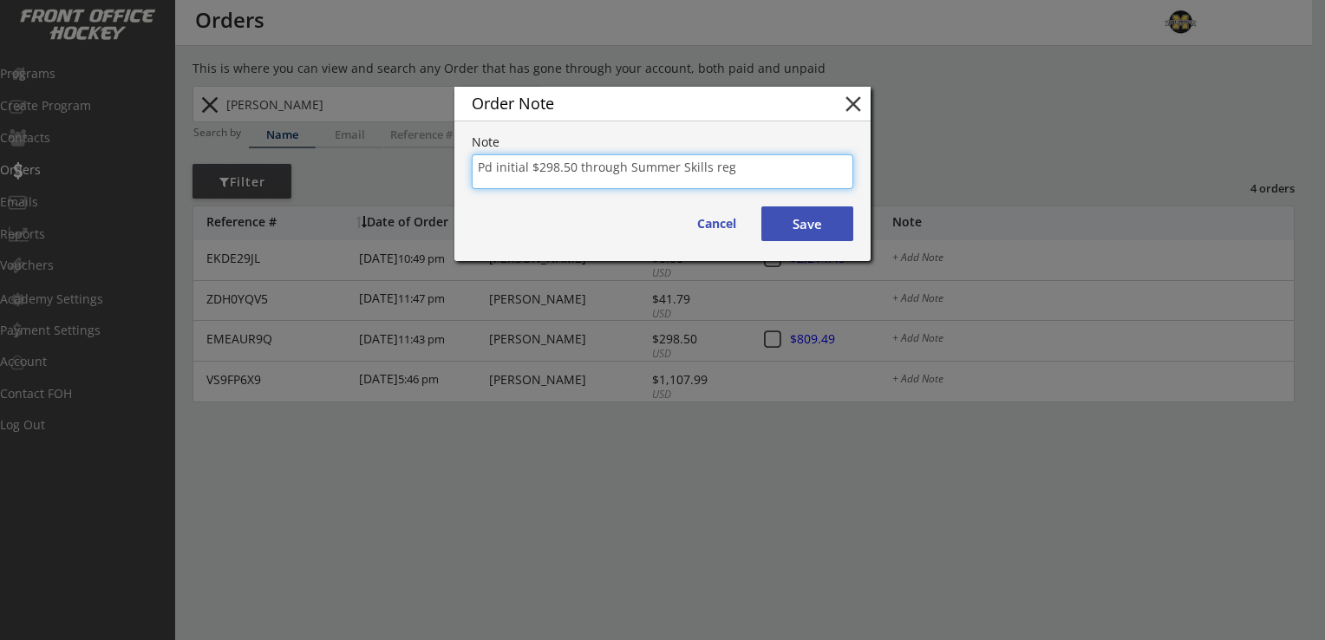
type textarea "Pd initial $298.50 through Summer Skills reg"
click at [802, 229] on button "Save" at bounding box center [807, 223] width 92 height 35
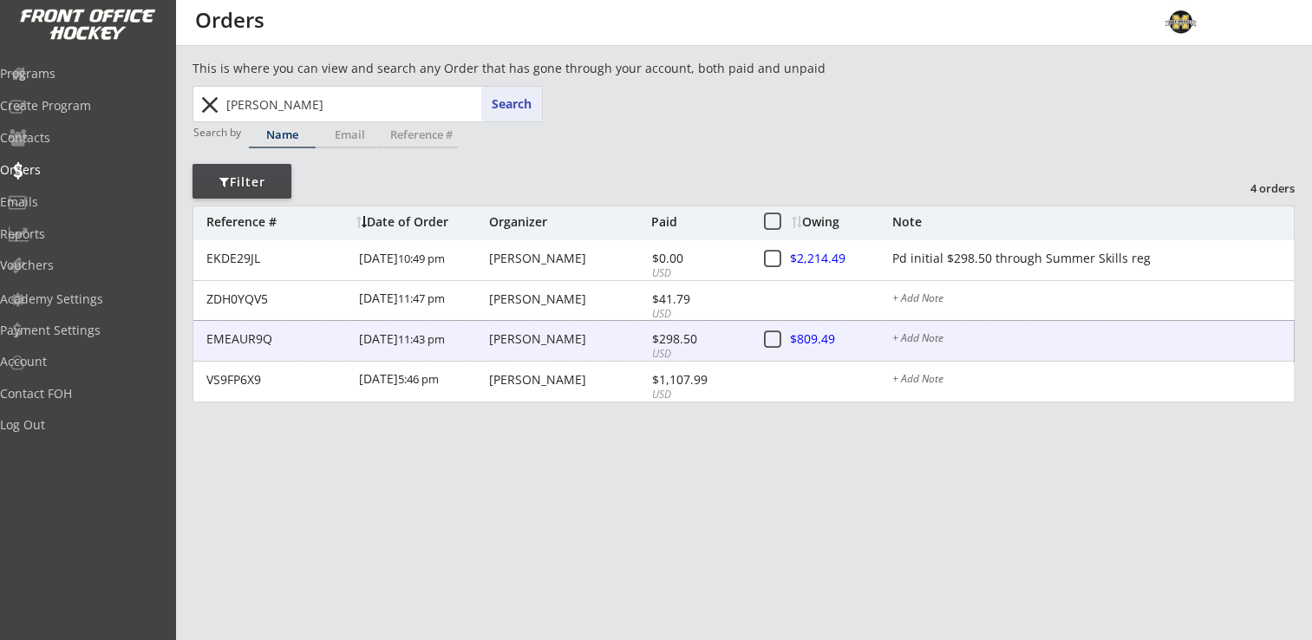
click at [562, 339] on div "[PERSON_NAME]" at bounding box center [568, 339] width 158 height 12
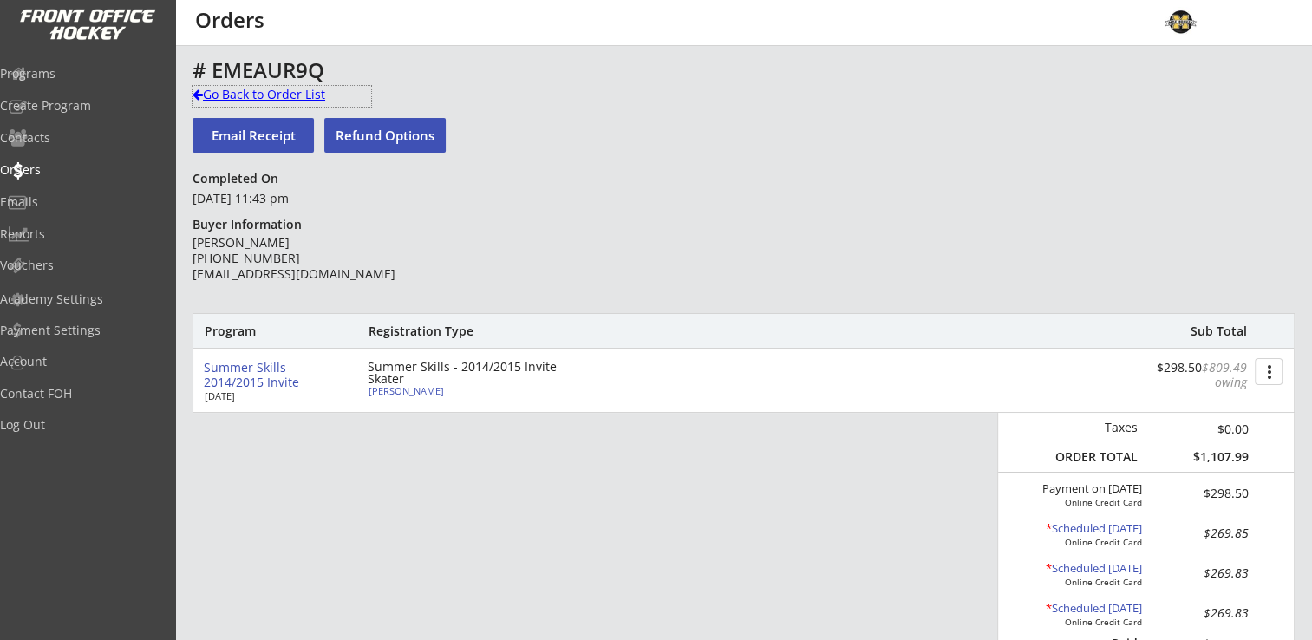
click at [248, 96] on div "Go Back to Order List" at bounding box center [281, 94] width 179 height 17
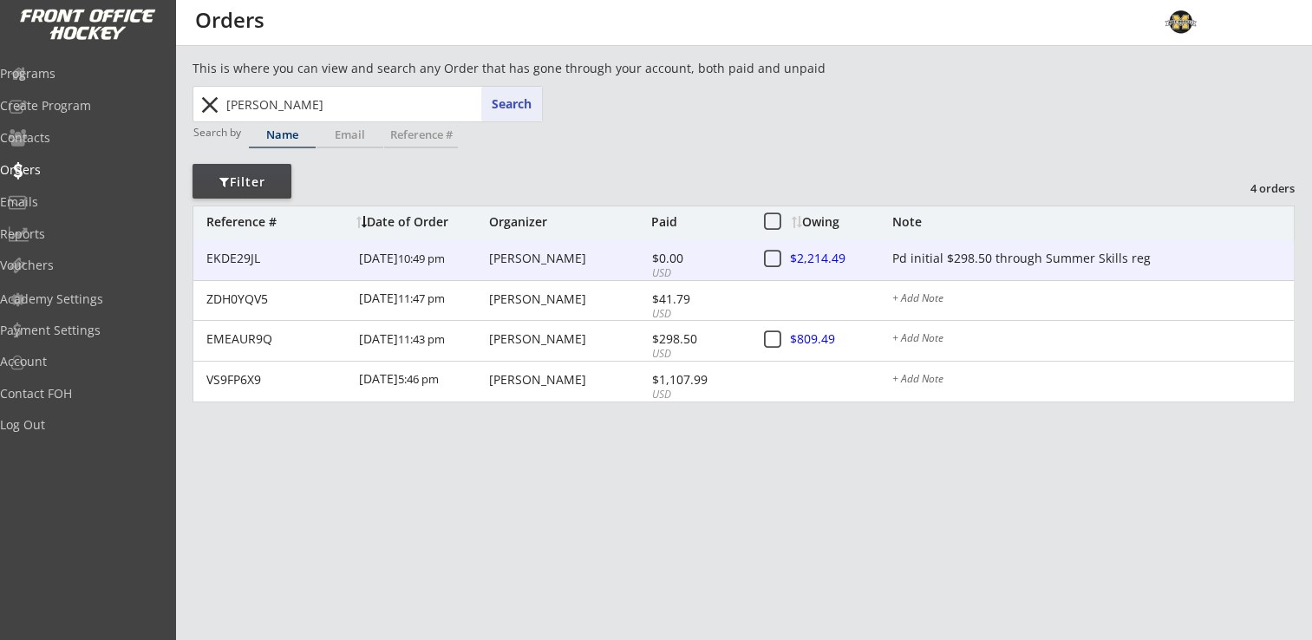
click at [831, 256] on div at bounding box center [829, 260] width 76 height 22
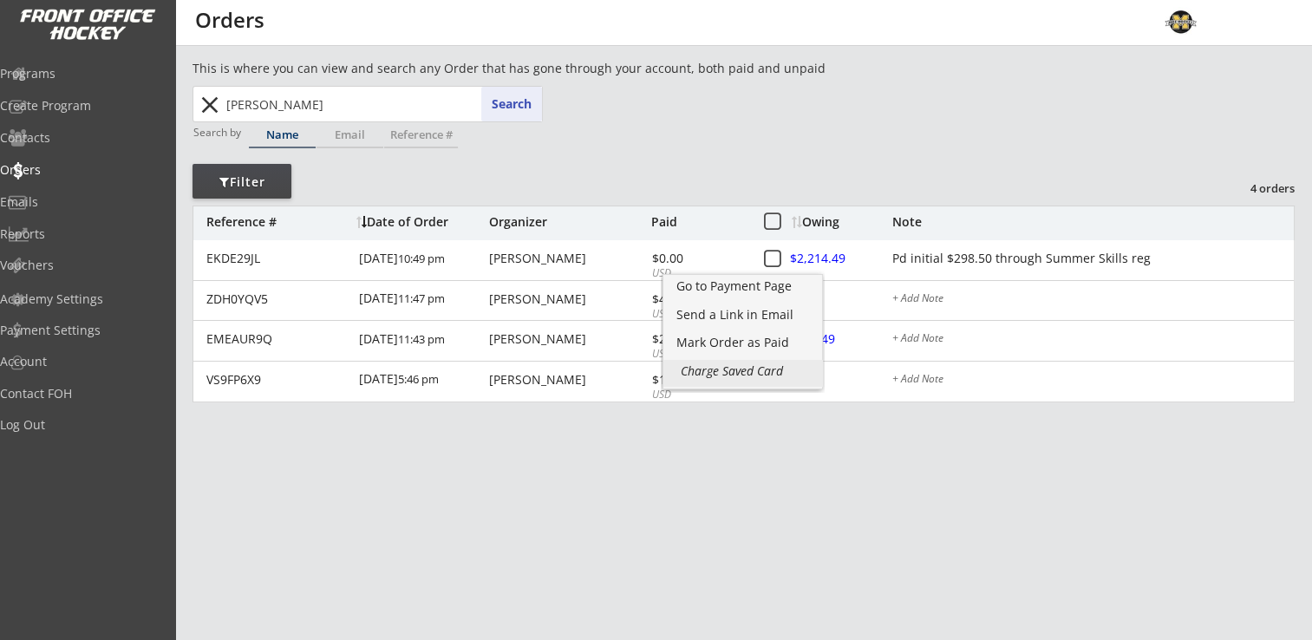
click at [734, 368] on div "Charge Saved Card" at bounding box center [743, 371] width 124 height 12
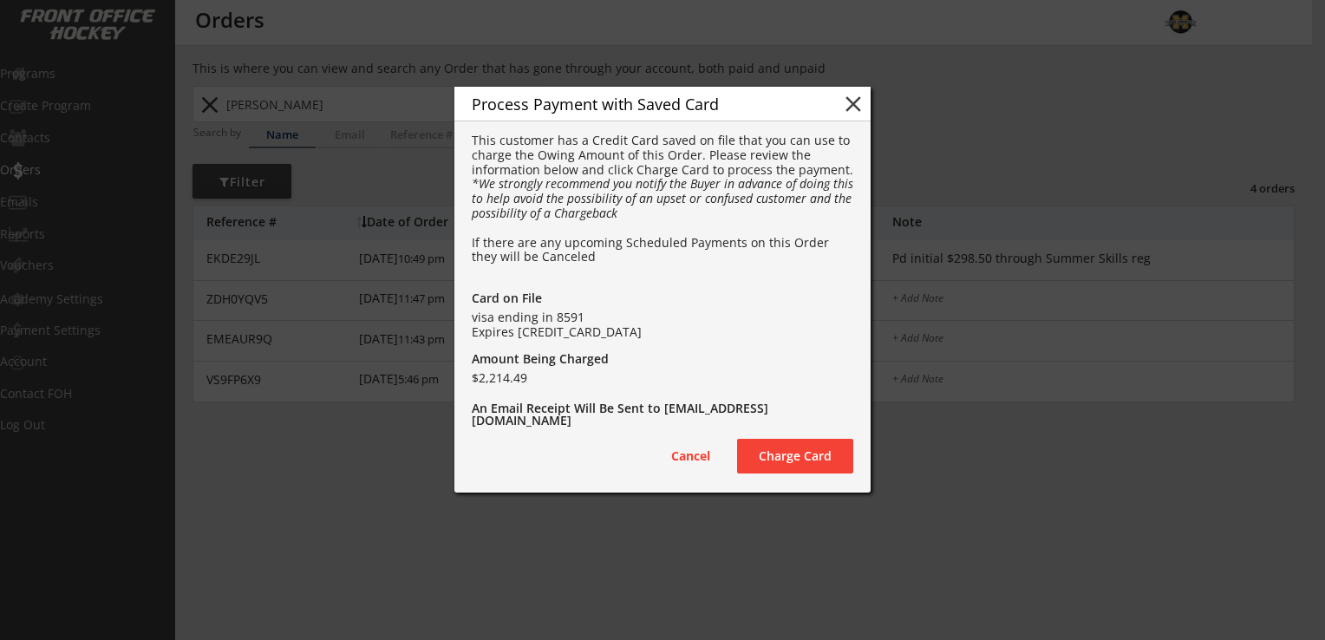
click at [805, 460] on button "Charge Card" at bounding box center [795, 456] width 116 height 35
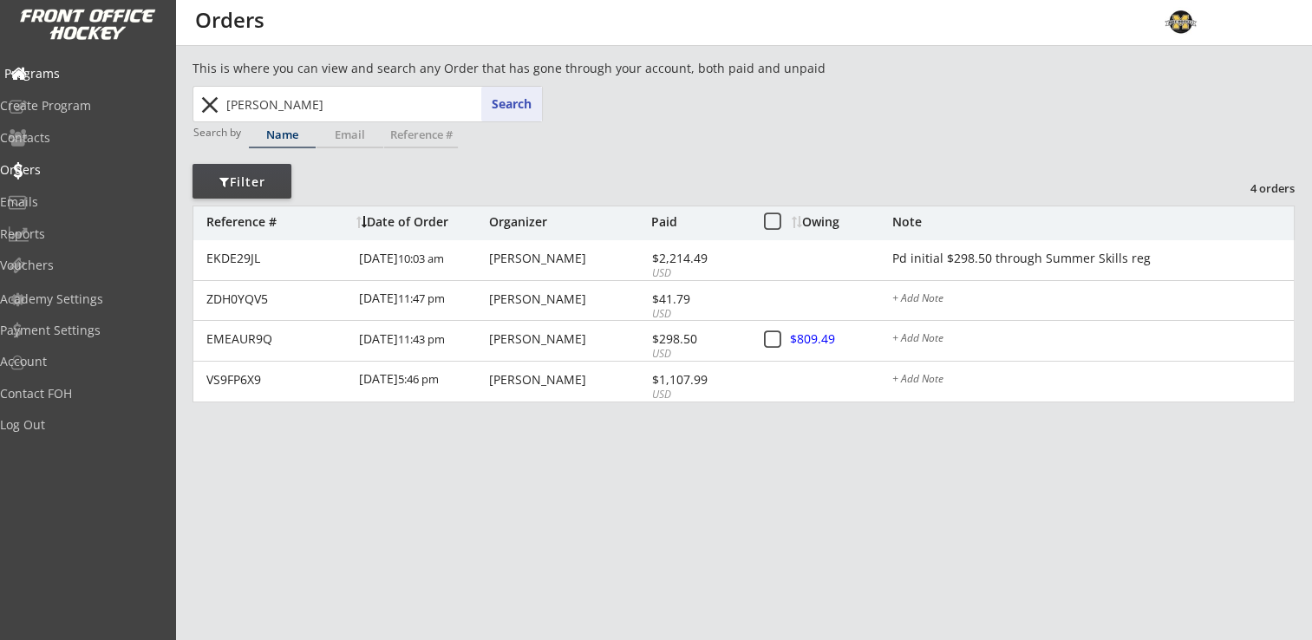
click at [85, 71] on div "Programs" at bounding box center [82, 74] width 156 height 12
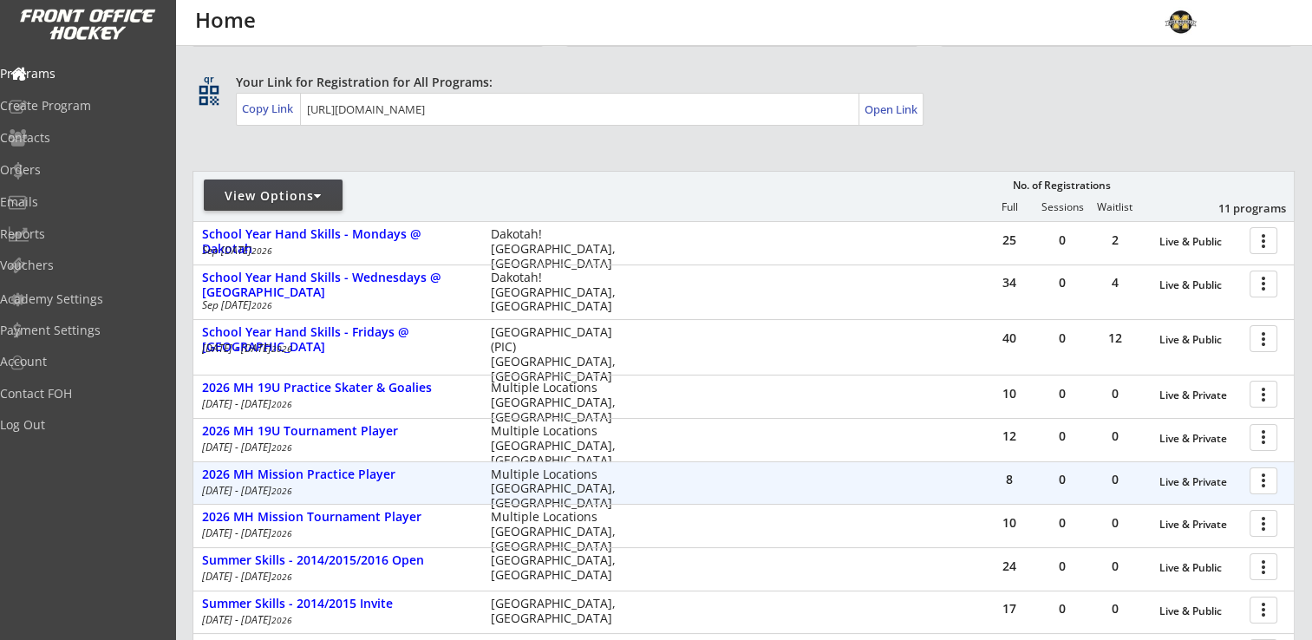
scroll to position [260, 0]
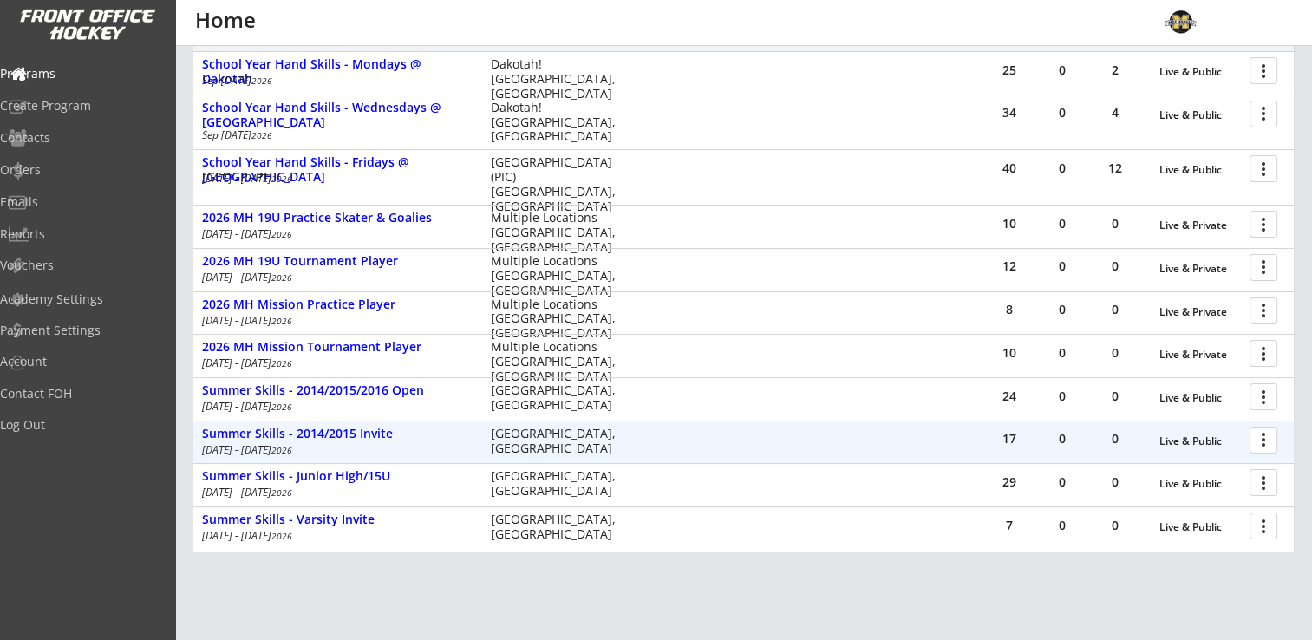
click at [1269, 440] on div at bounding box center [1266, 439] width 30 height 30
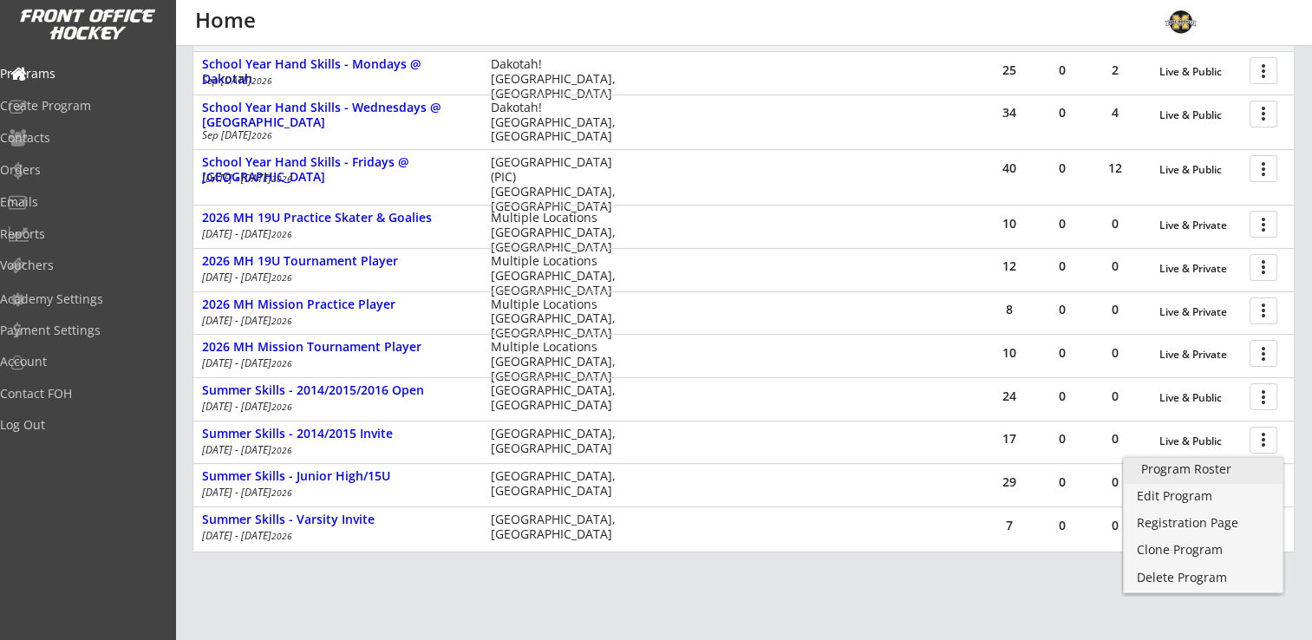
click at [1203, 470] on div "Program Roster" at bounding box center [1203, 469] width 124 height 12
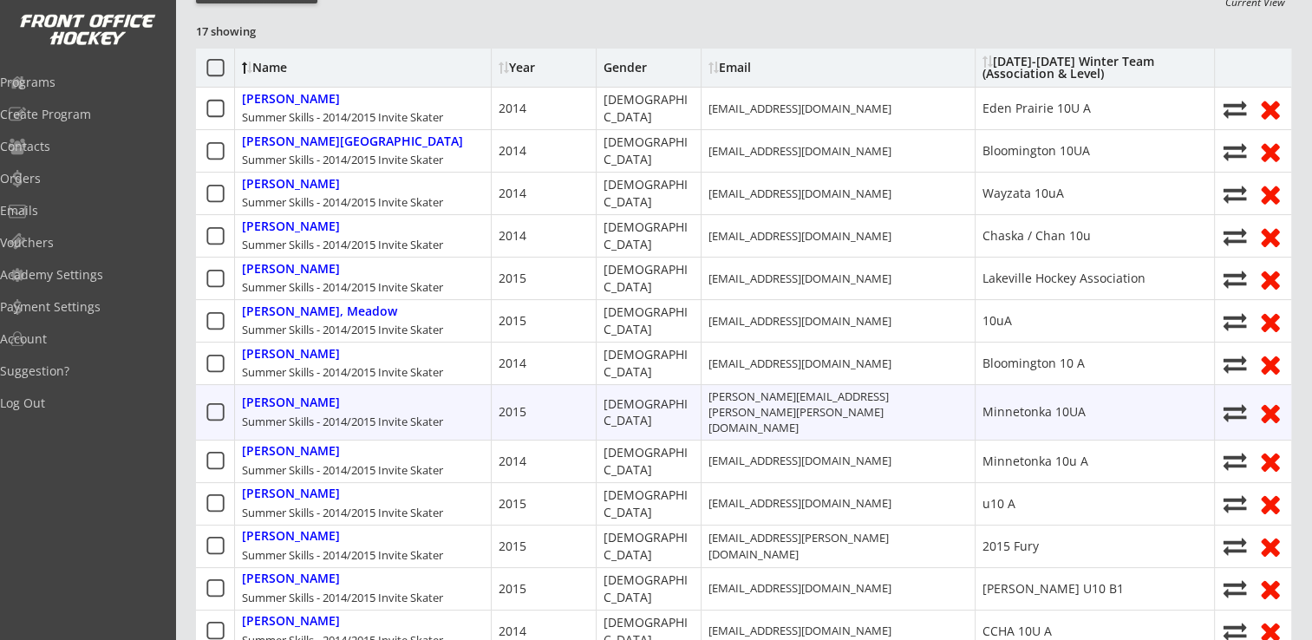
scroll to position [607, 0]
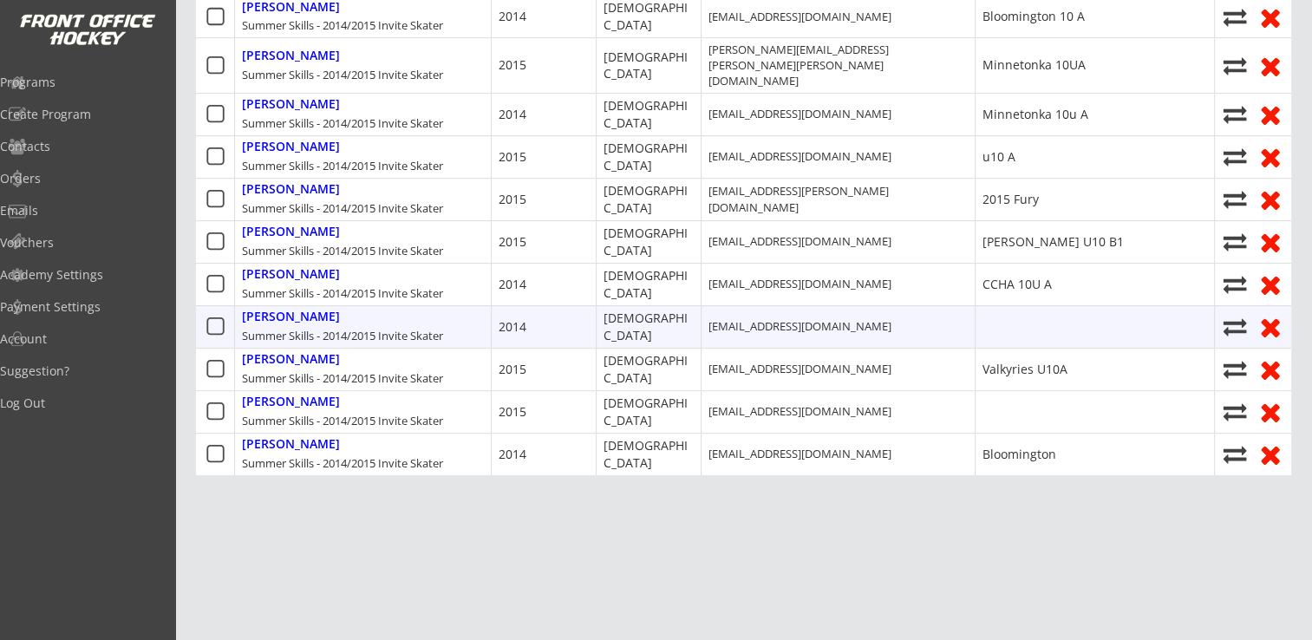
click at [1269, 319] on use at bounding box center [1270, 328] width 18 height 18
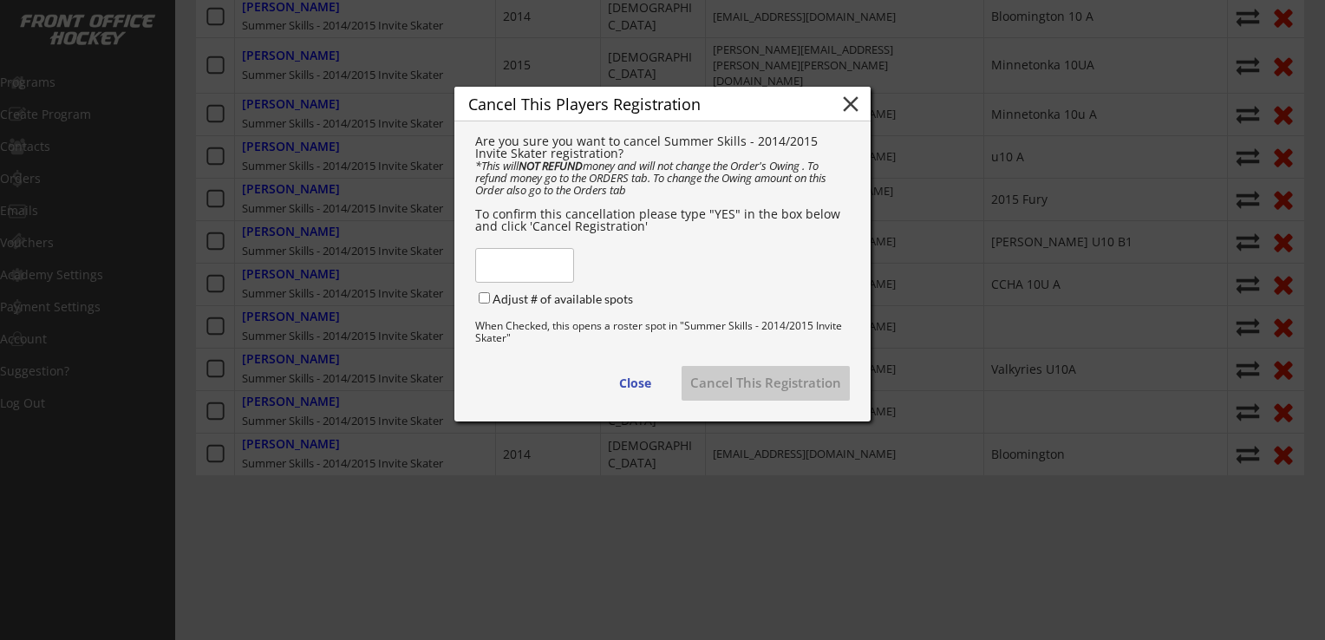
click at [535, 283] on input "input" at bounding box center [524, 265] width 99 height 35
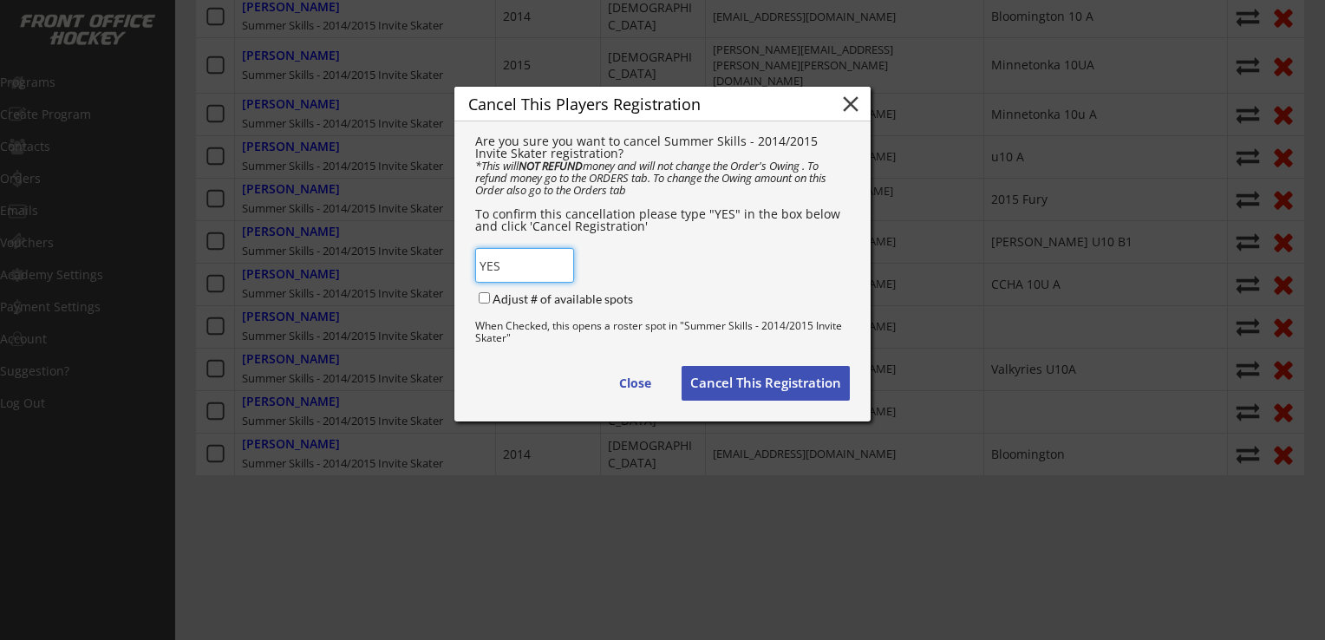
type input "YES"
click at [758, 397] on button "Cancel This Registration" at bounding box center [765, 383] width 168 height 35
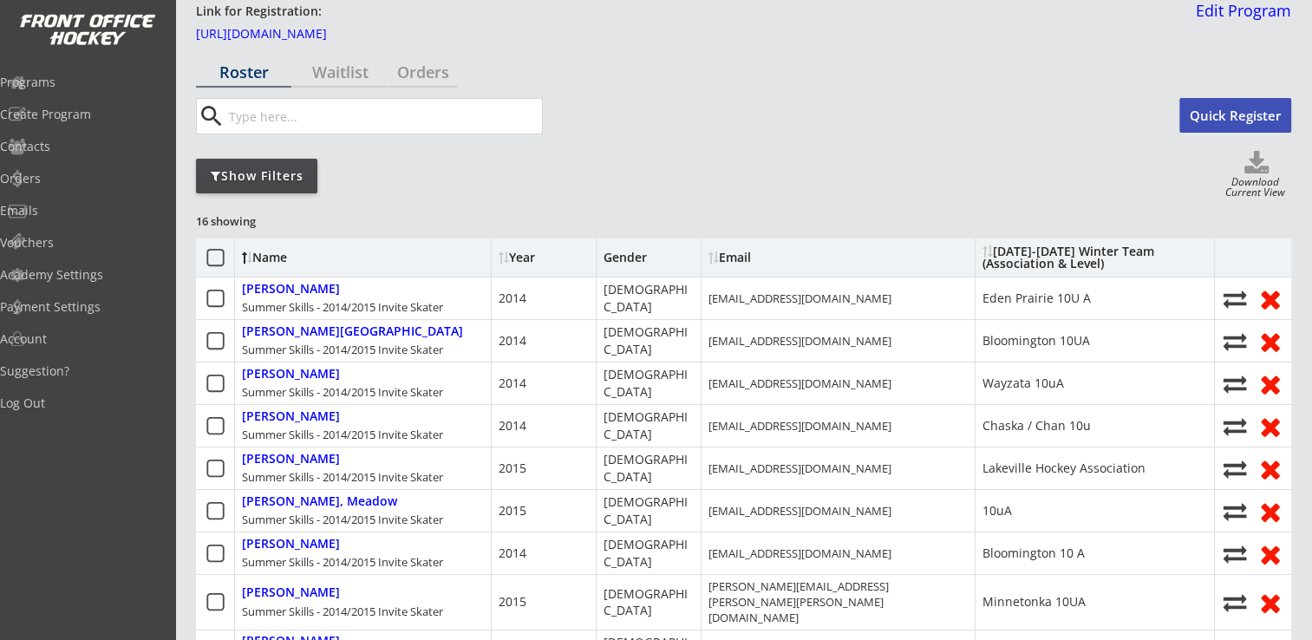
scroll to position [0, 0]
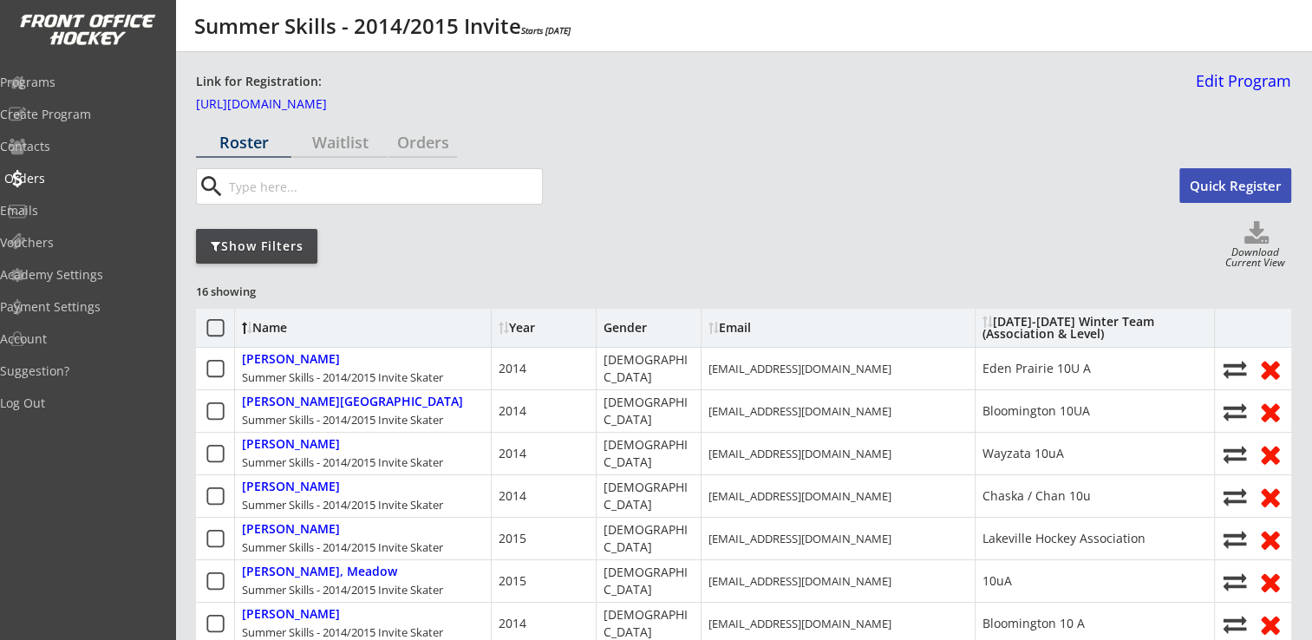
click at [61, 179] on div "Orders" at bounding box center [82, 179] width 156 height 12
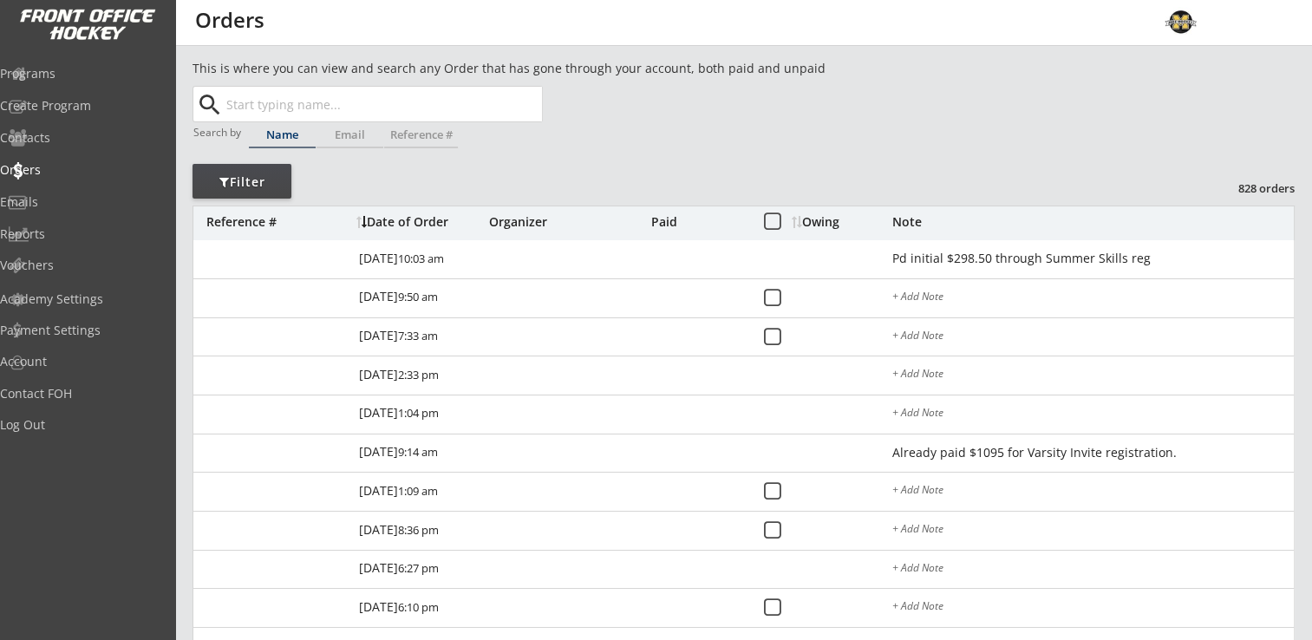
click at [362, 94] on input "text" at bounding box center [382, 104] width 319 height 35
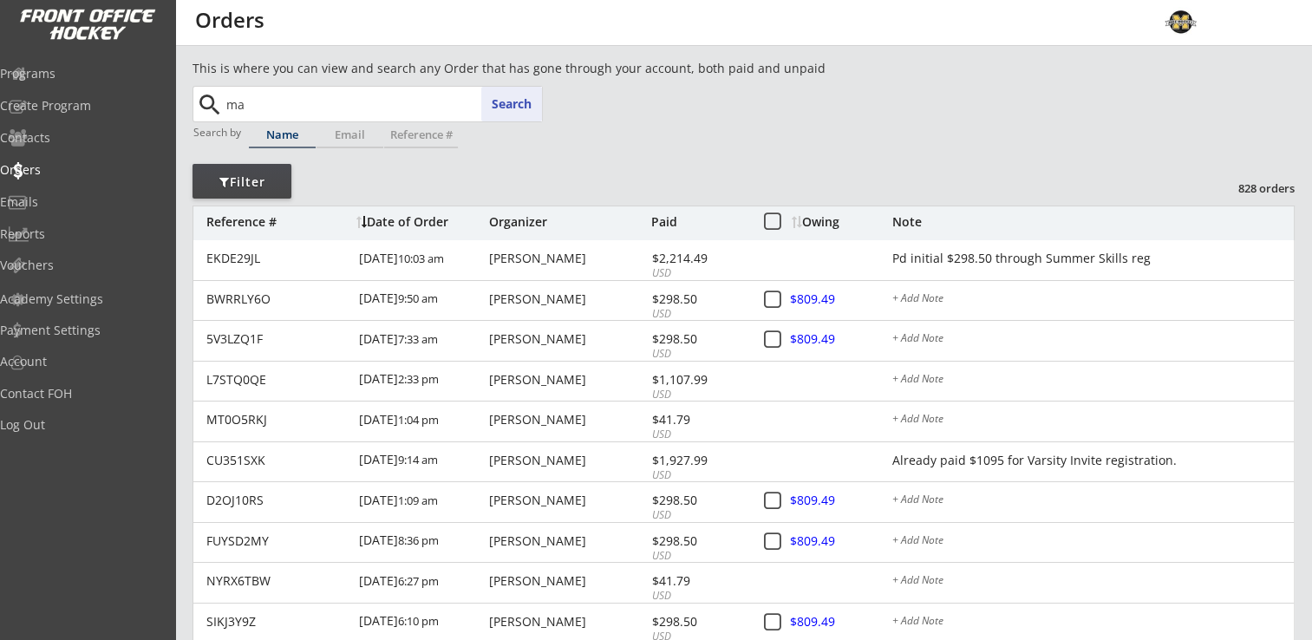
type input "mar"
type input "[PERSON_NAME]"
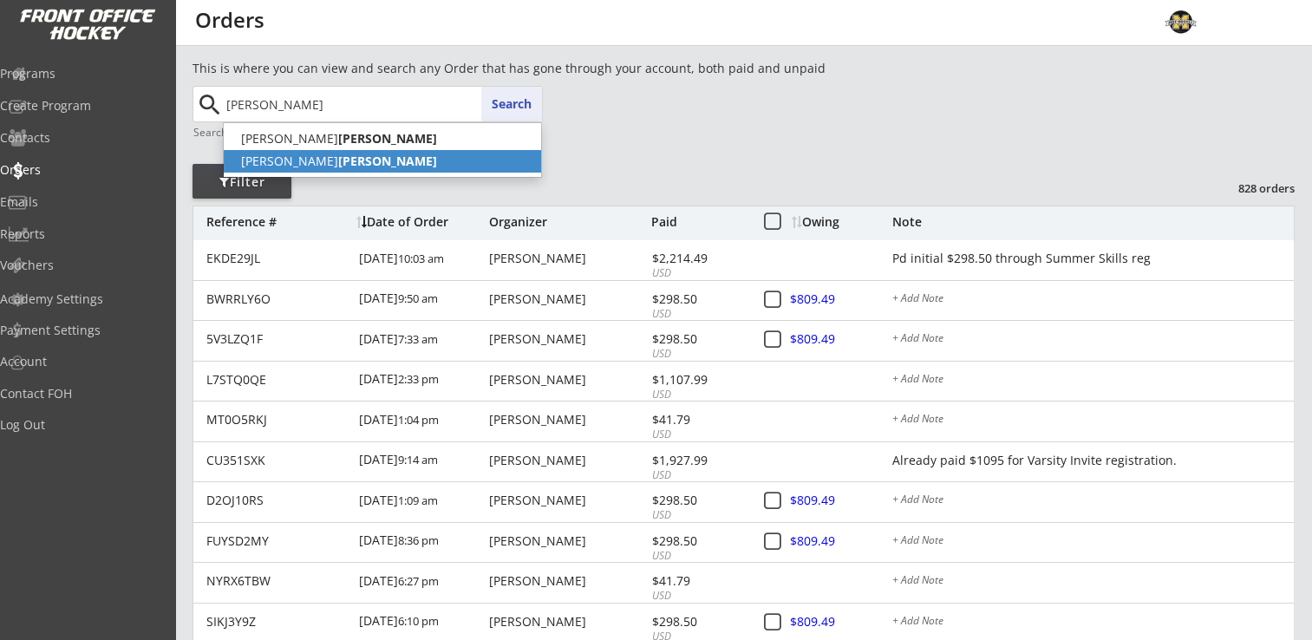
click at [338, 158] on strong "[PERSON_NAME]" at bounding box center [387, 161] width 99 height 16
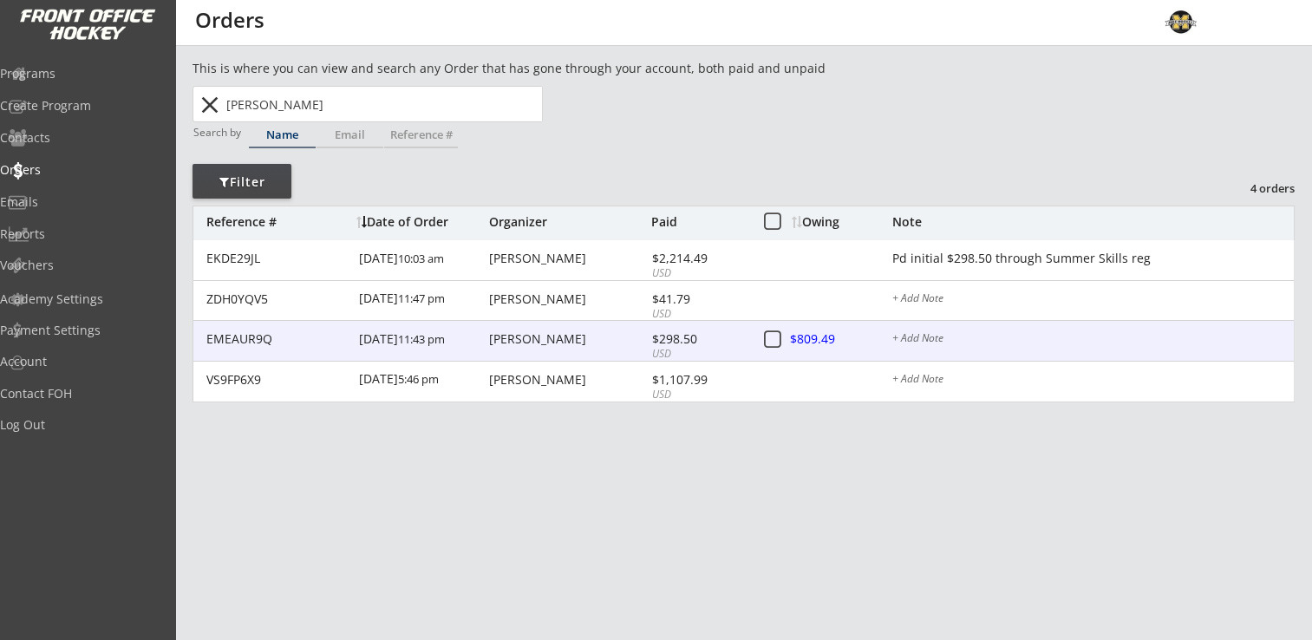
type input "[PERSON_NAME]"
click at [574, 344] on div "[PERSON_NAME]" at bounding box center [568, 339] width 158 height 12
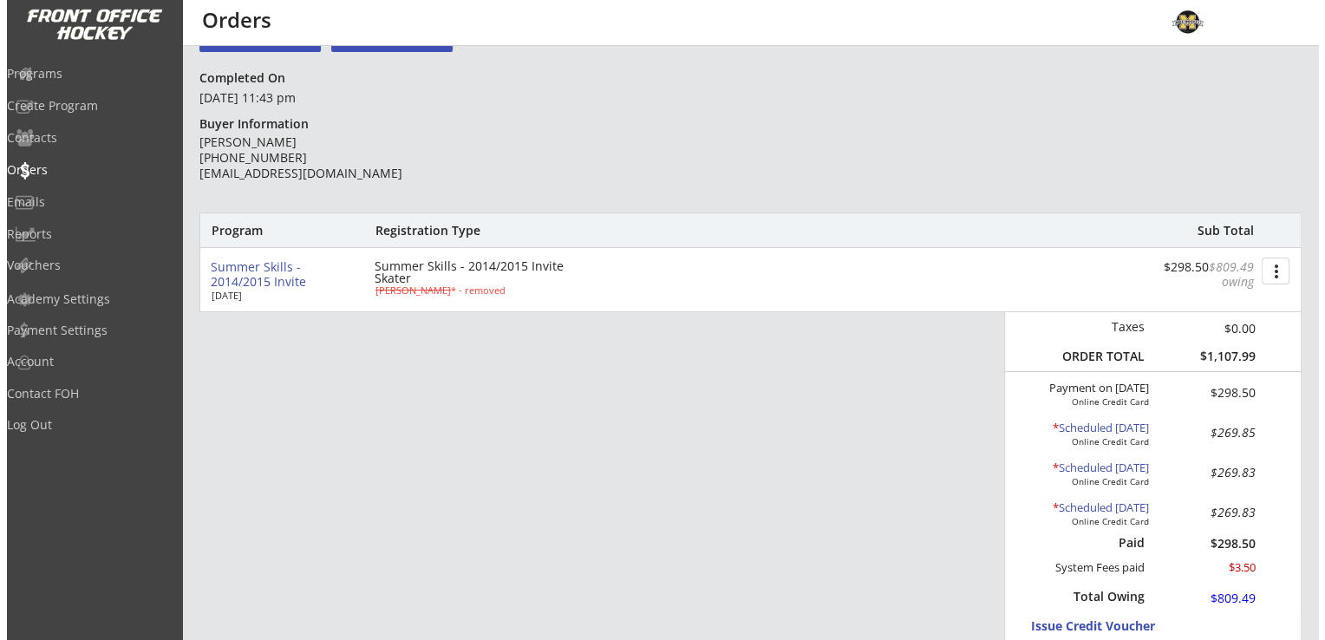
scroll to position [173, 0]
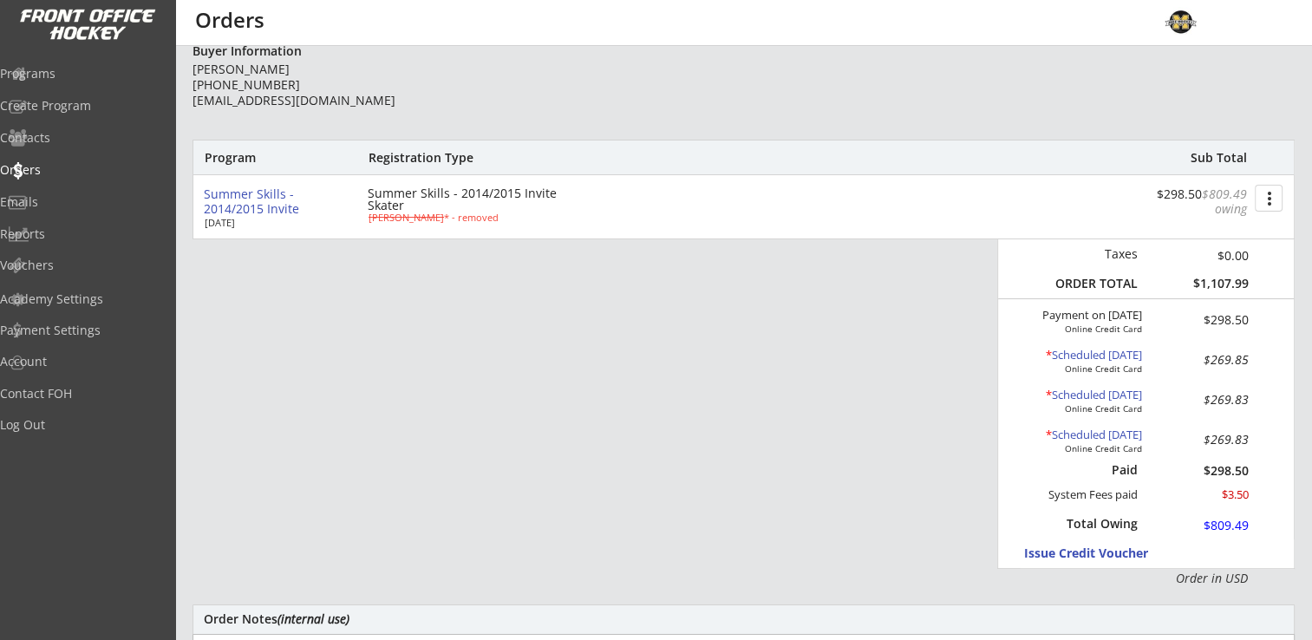
click at [1056, 355] on div "* Scheduled [DATE]" at bounding box center [1073, 356] width 138 height 14
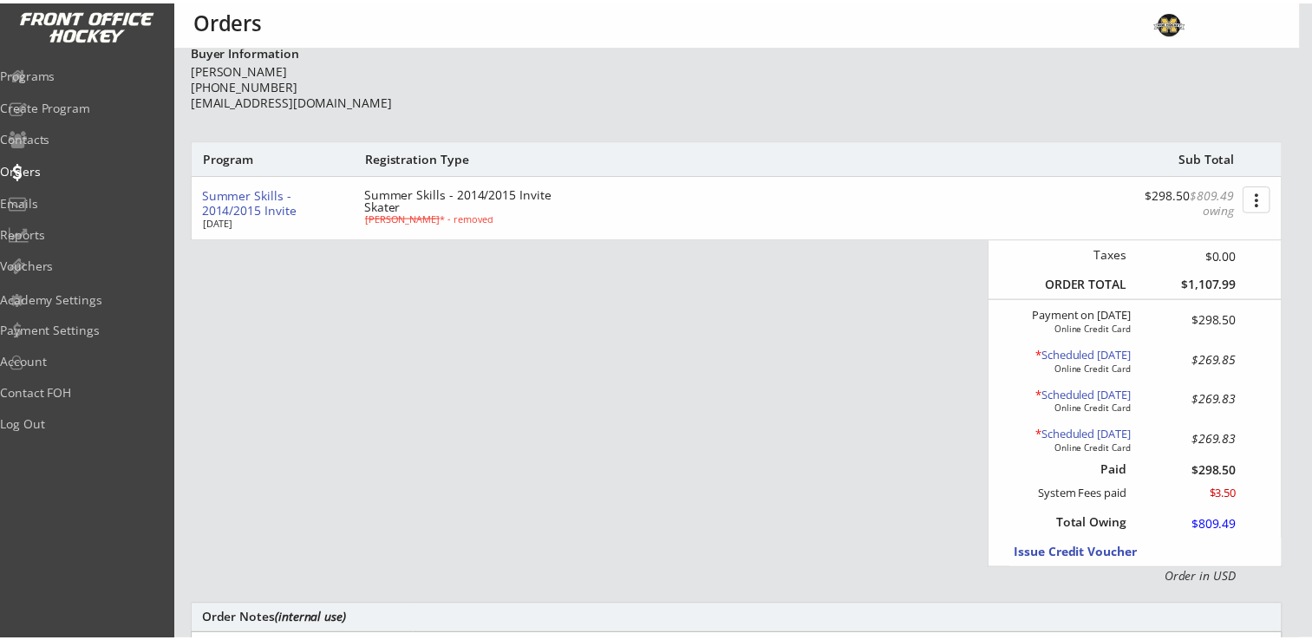
scroll to position [775, 0]
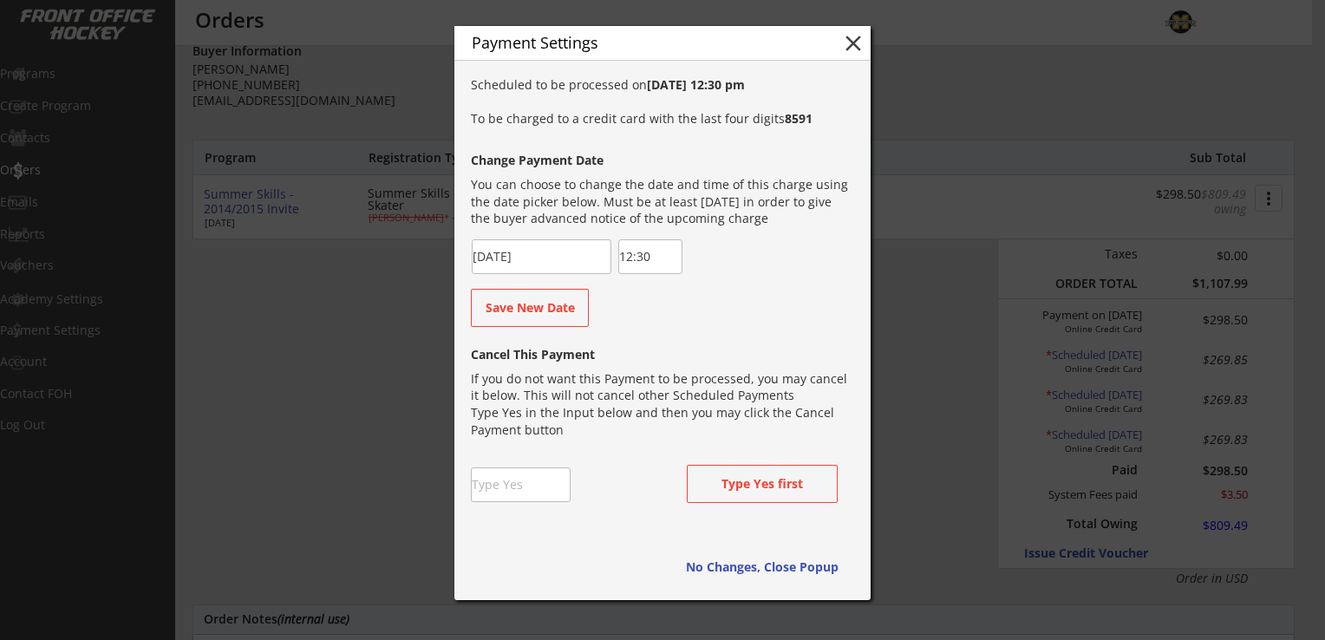
click at [535, 491] on input "input" at bounding box center [521, 484] width 100 height 35
type input "Yes"
click at [777, 477] on button "Cancel this Payment" at bounding box center [762, 484] width 151 height 38
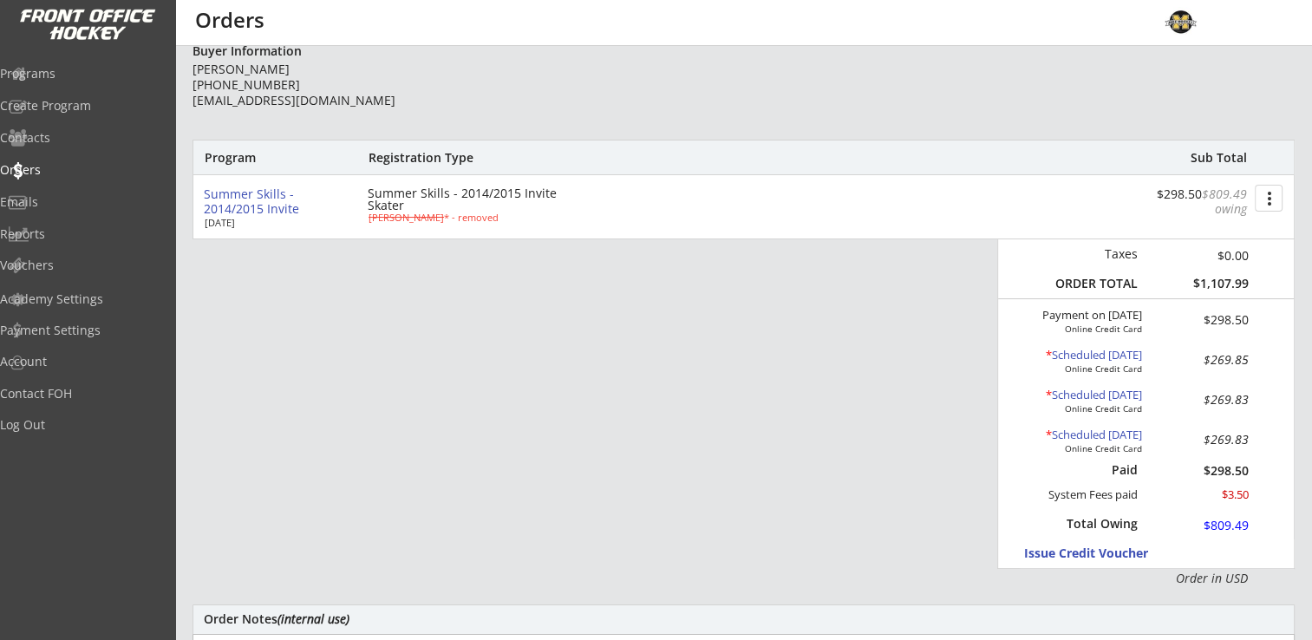
type input "[DATE]"
type input "10:30"
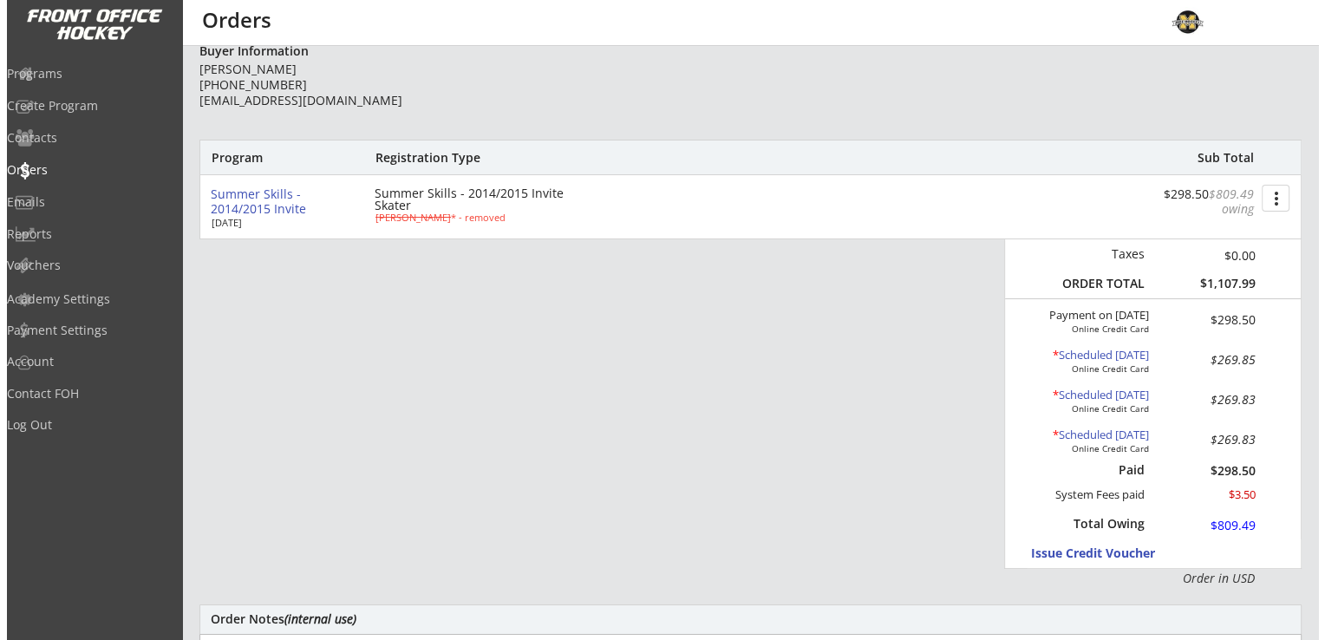
scroll to position [642, 0]
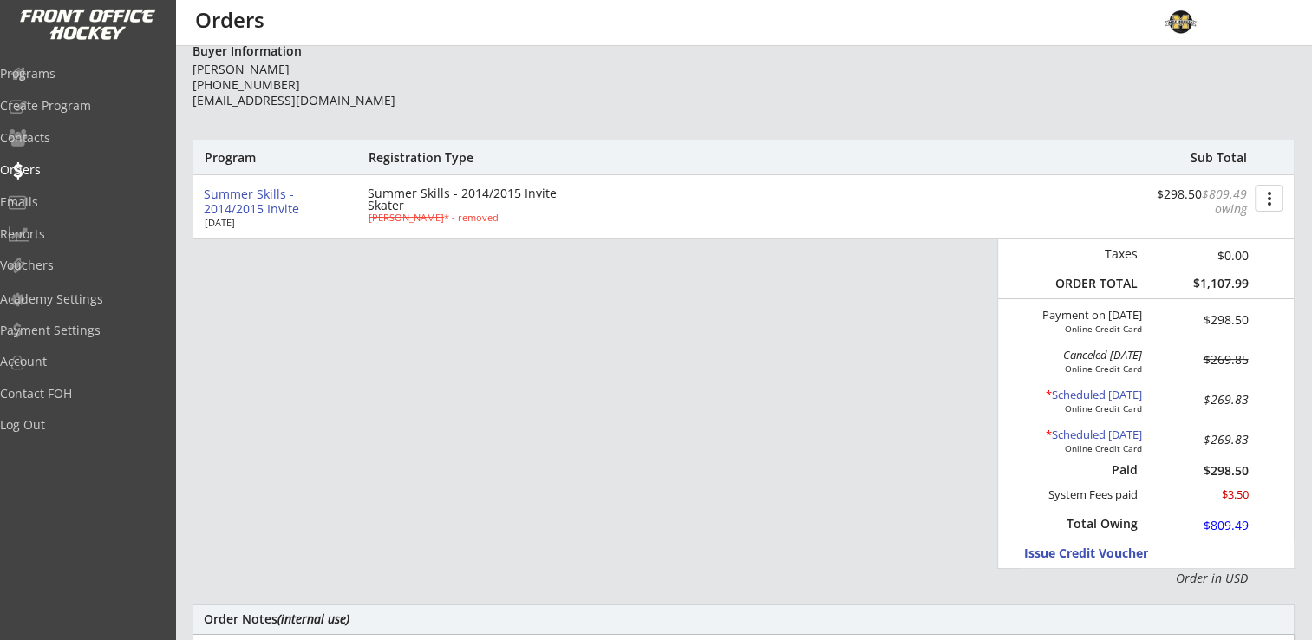
click at [1092, 391] on div "* Scheduled [DATE]" at bounding box center [1073, 395] width 138 height 14
type input "[DATE]"
type input "12:30"
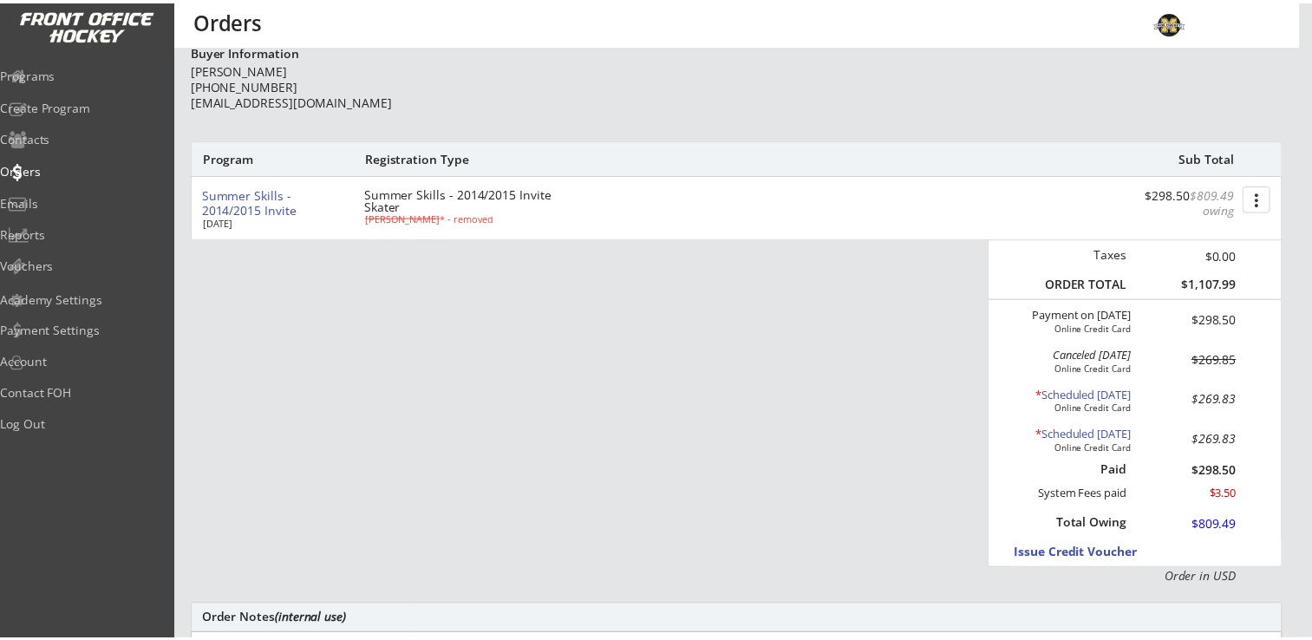
scroll to position [775, 0]
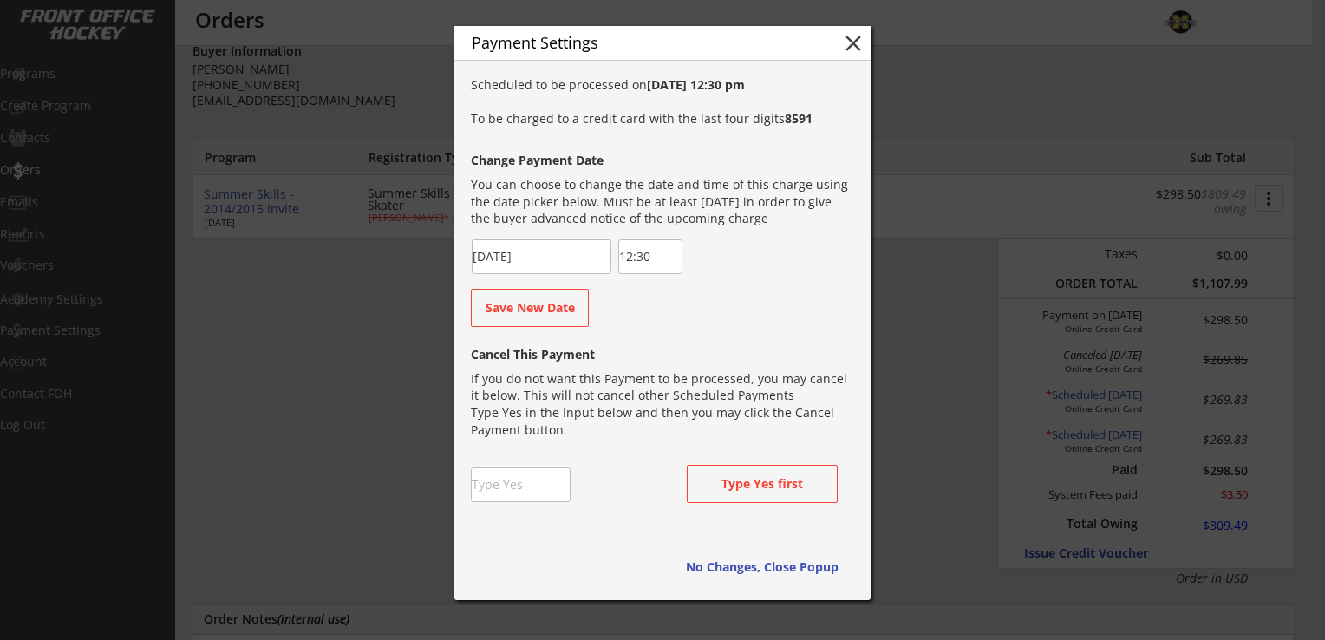
click at [504, 482] on input "input" at bounding box center [521, 484] width 100 height 35
type input "Yes"
click at [736, 473] on button "Type Yes first" at bounding box center [762, 484] width 151 height 38
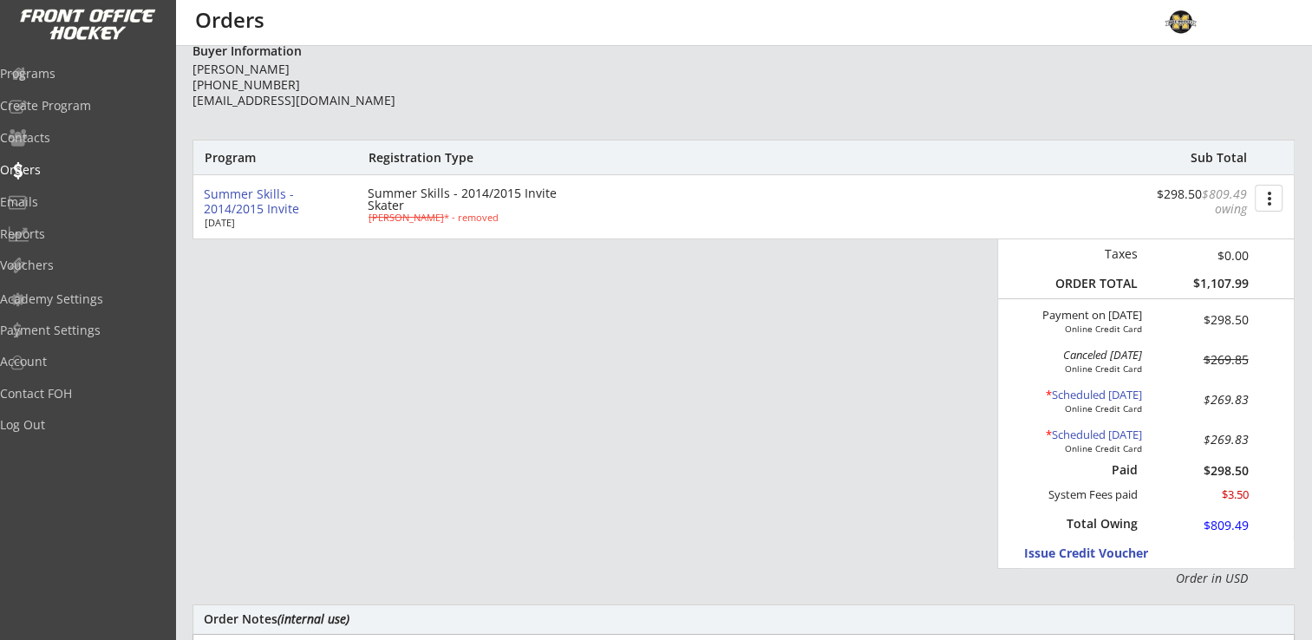
type input "[DATE]"
type input "10:30"
click at [1082, 434] on div "* Scheduled [DATE]" at bounding box center [1073, 435] width 138 height 14
type input "[DATE]"
type input "12:30"
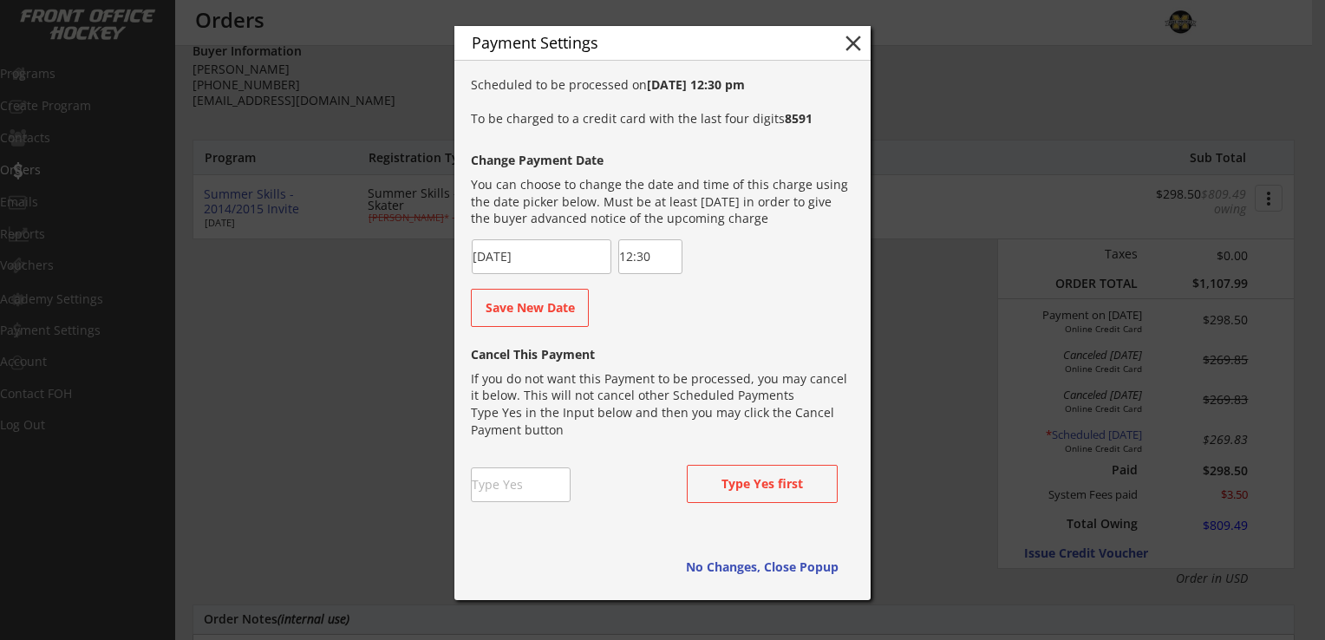
click at [497, 484] on input "input" at bounding box center [521, 484] width 100 height 35
type input "Yes"
click at [723, 488] on button "Type Yes first" at bounding box center [762, 484] width 151 height 38
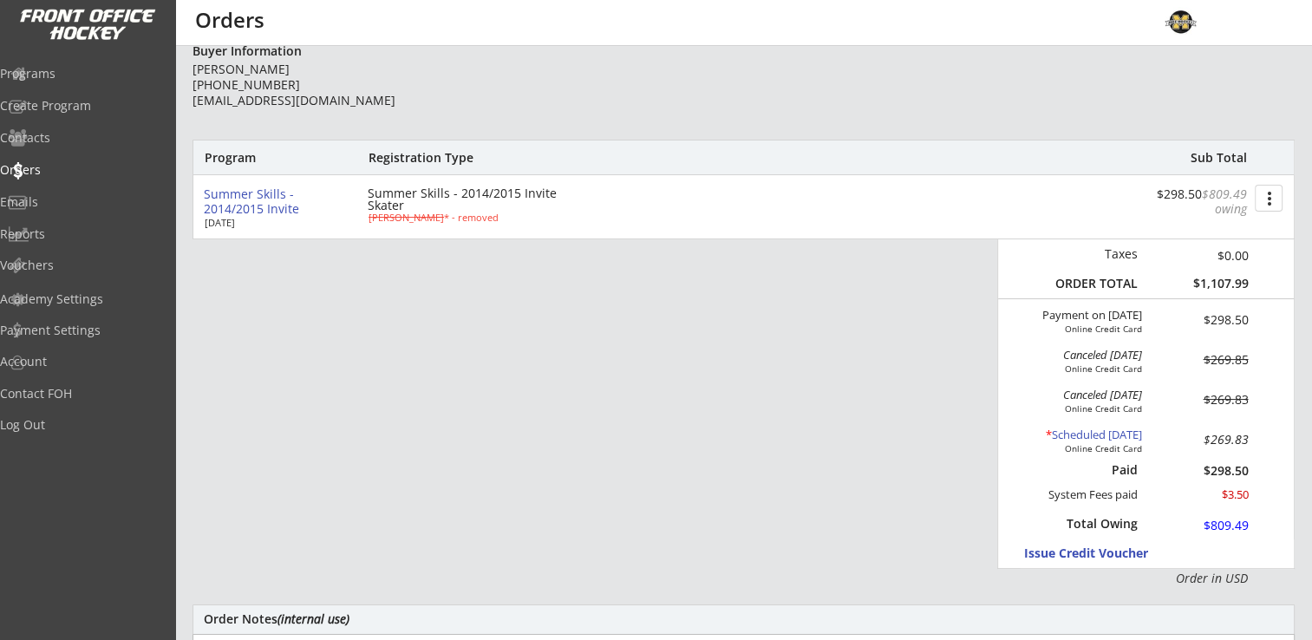
scroll to position [642, 0]
click at [1269, 199] on button "more_vert" at bounding box center [1269, 198] width 28 height 27
click at [1226, 227] on div "Change Owing" at bounding box center [1203, 230] width 124 height 12
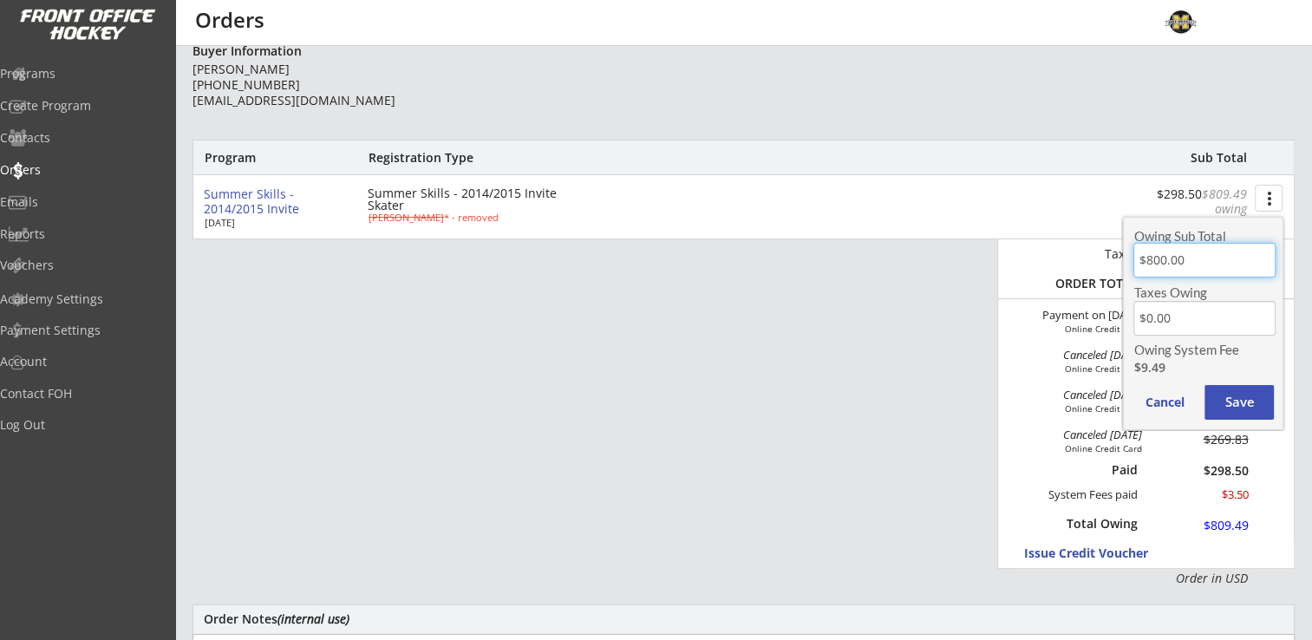
drag, startPoint x: 1224, startPoint y: 258, endPoint x: 1098, endPoint y: 259, distance: 126.6
click at [1098, 259] on body "This is where you can view and search any Order that has gone through your acco…" at bounding box center [656, 147] width 1312 height 640
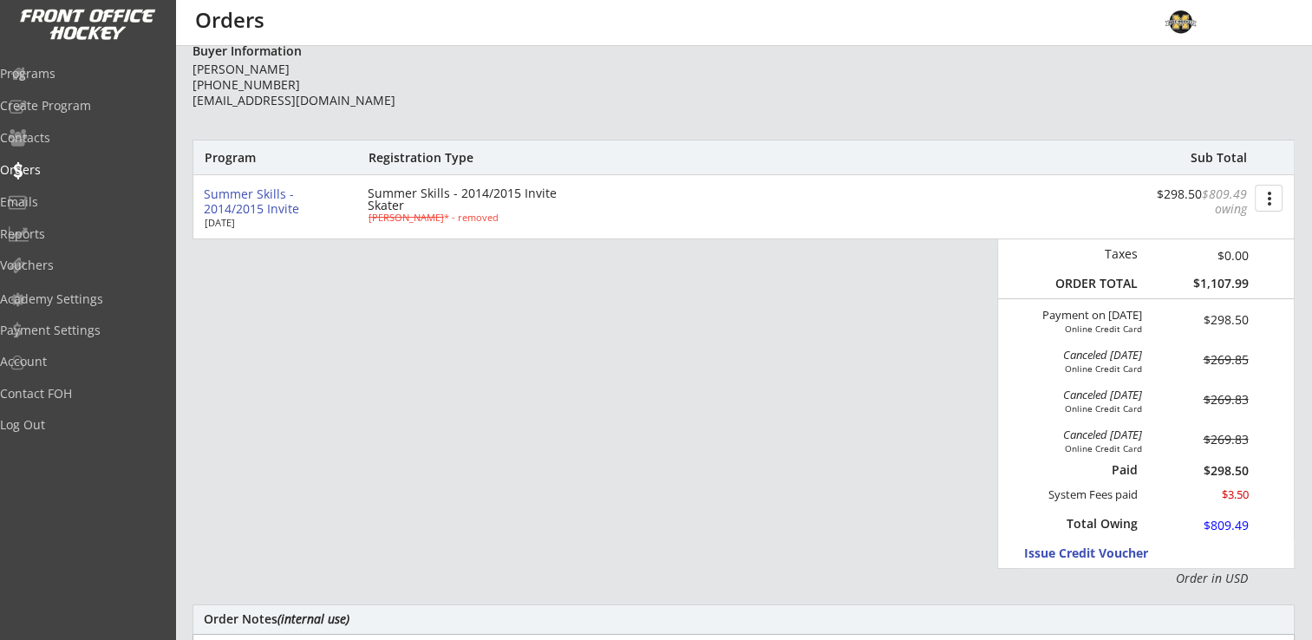
click at [1267, 193] on button "more_vert" at bounding box center [1269, 198] width 28 height 27
click at [1233, 228] on div "Change Owing" at bounding box center [1203, 230] width 124 height 12
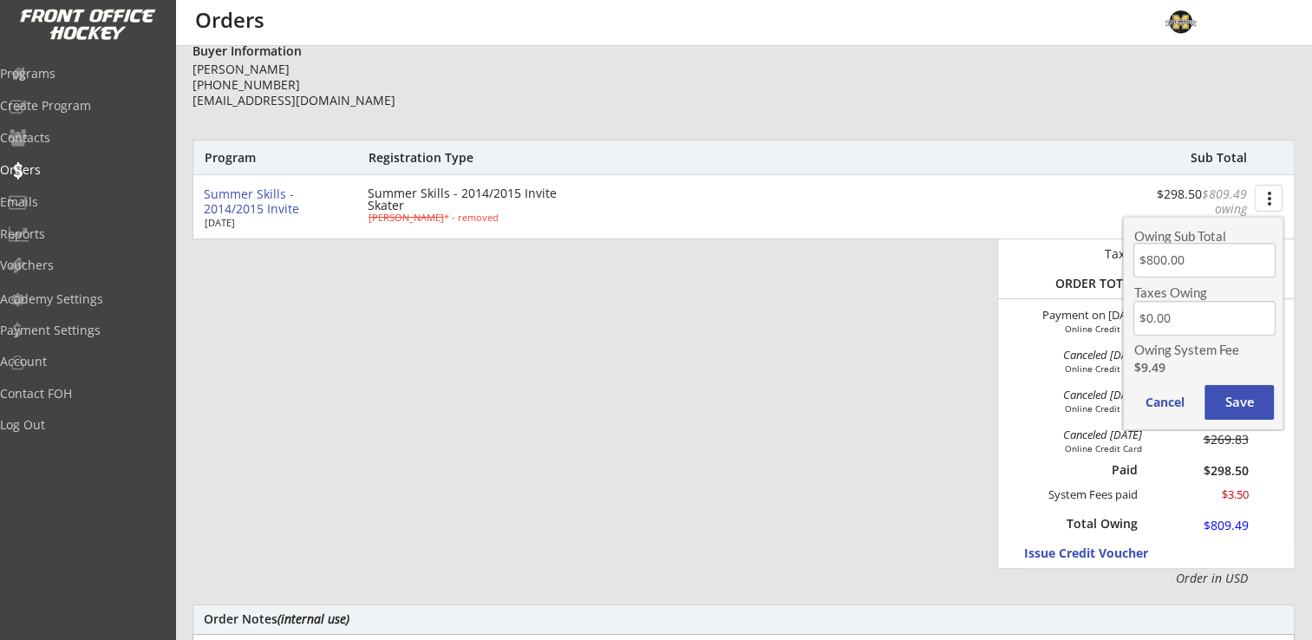
click at [1229, 261] on input "input" at bounding box center [1203, 260] width 141 height 35
type input "$0.00"
click at [1228, 394] on button "Save" at bounding box center [1238, 402] width 69 height 35
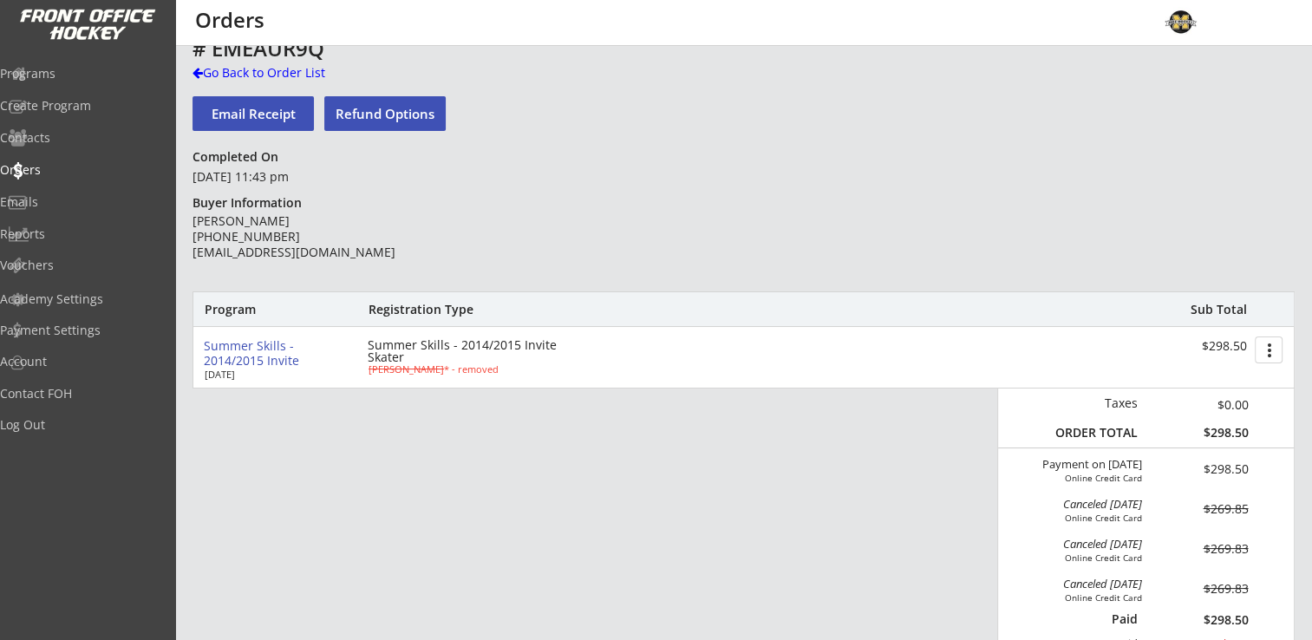
scroll to position [0, 0]
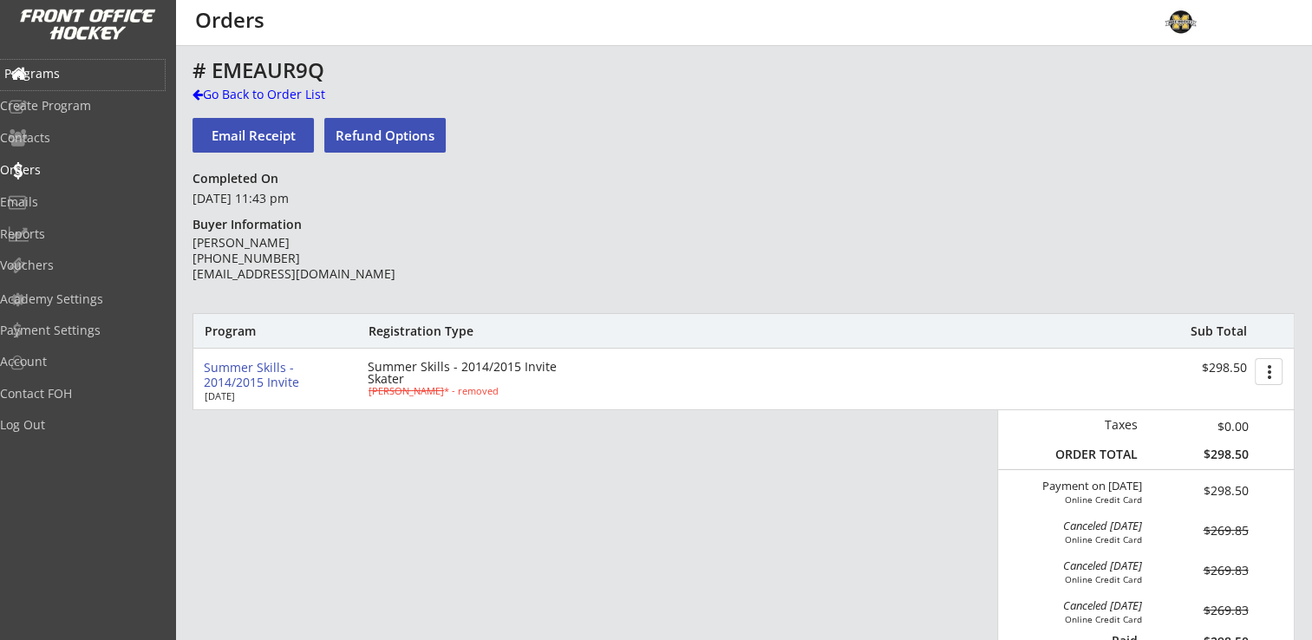
click at [82, 78] on div "Programs" at bounding box center [82, 74] width 156 height 12
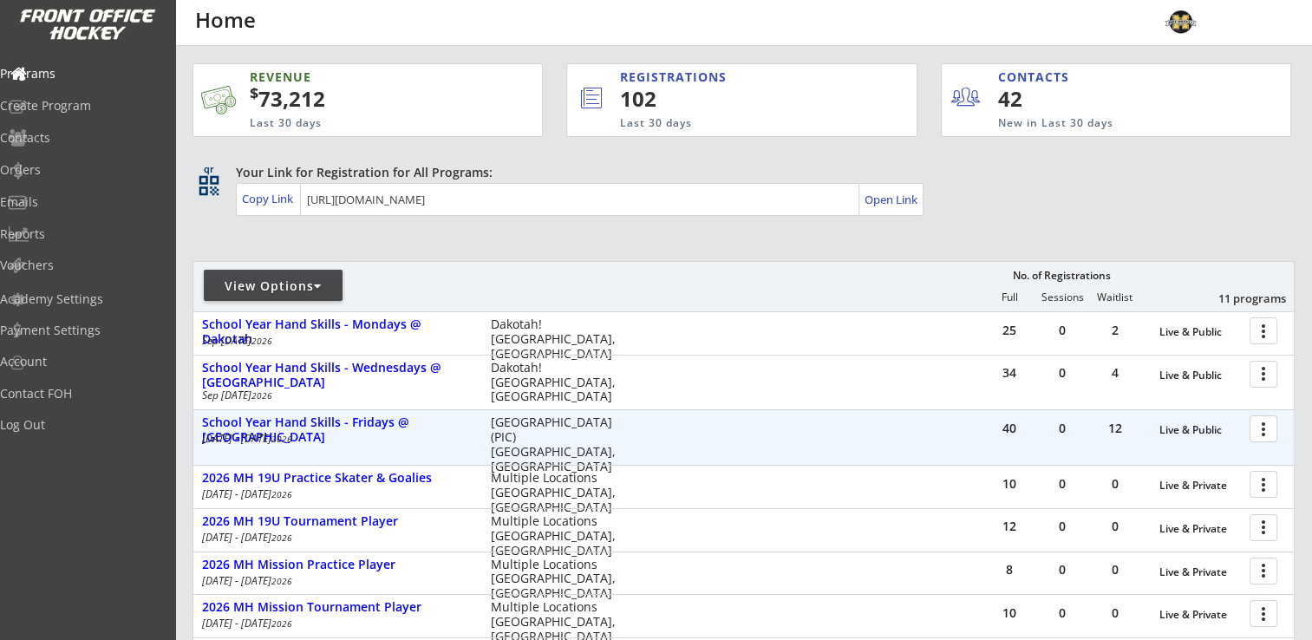
scroll to position [260, 0]
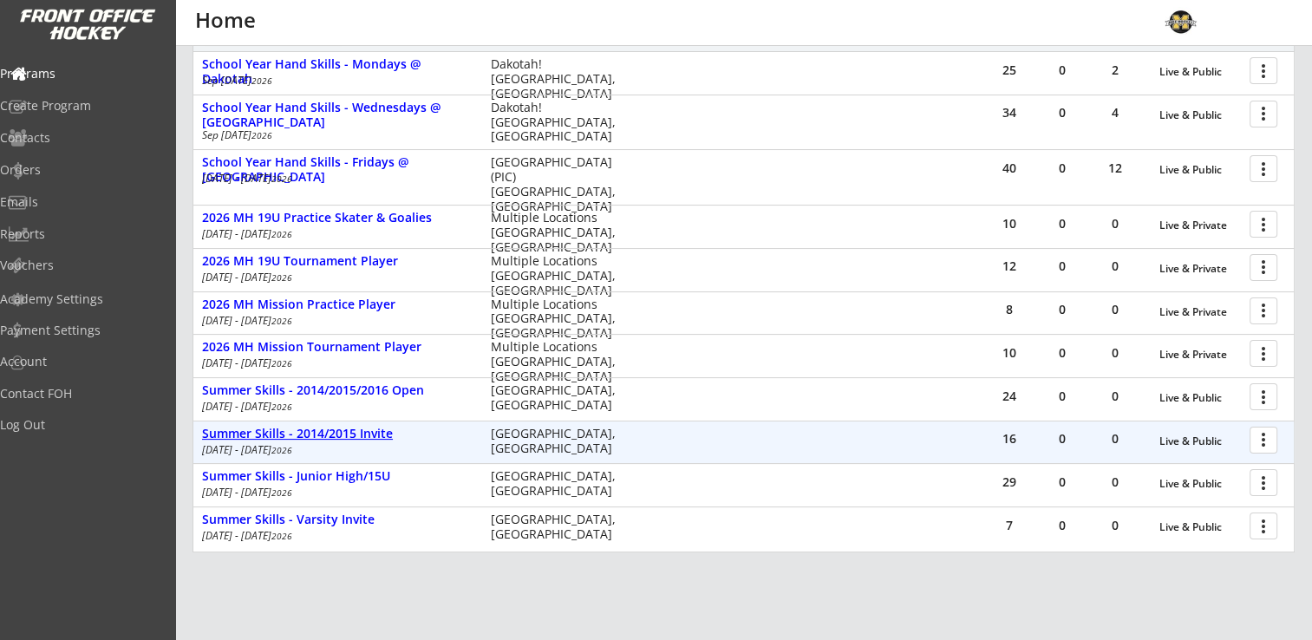
click at [324, 432] on div "Summer Skills - 2014/2015 Invite" at bounding box center [337, 434] width 271 height 15
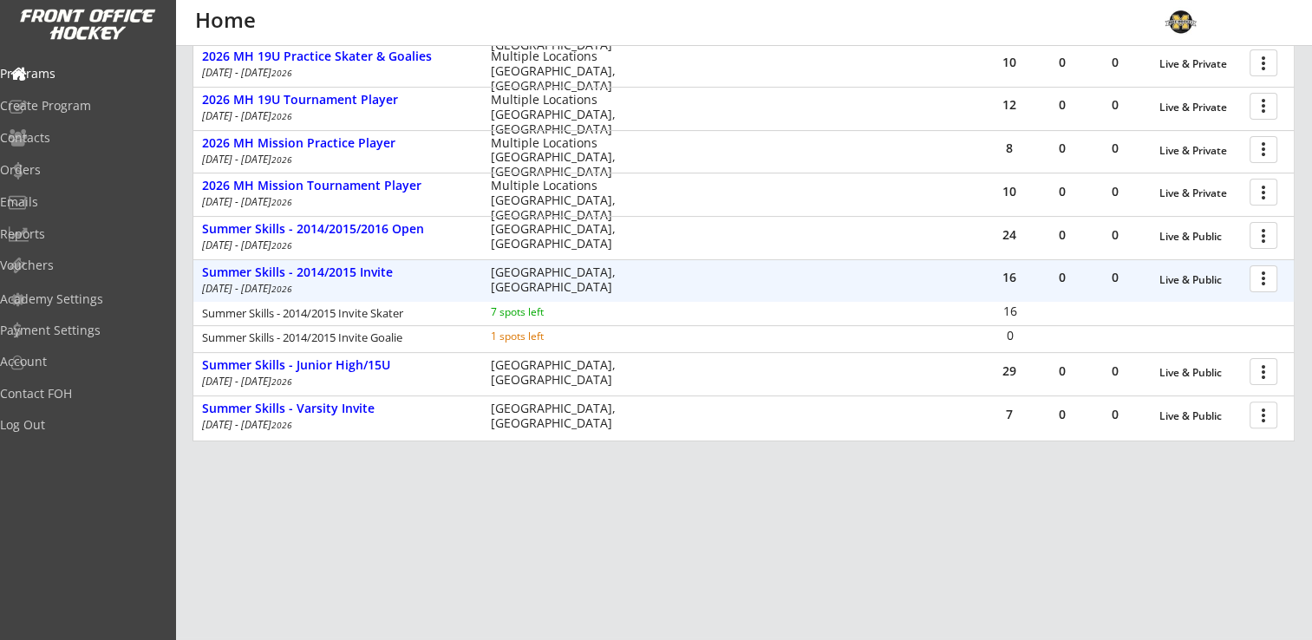
scroll to position [0, 0]
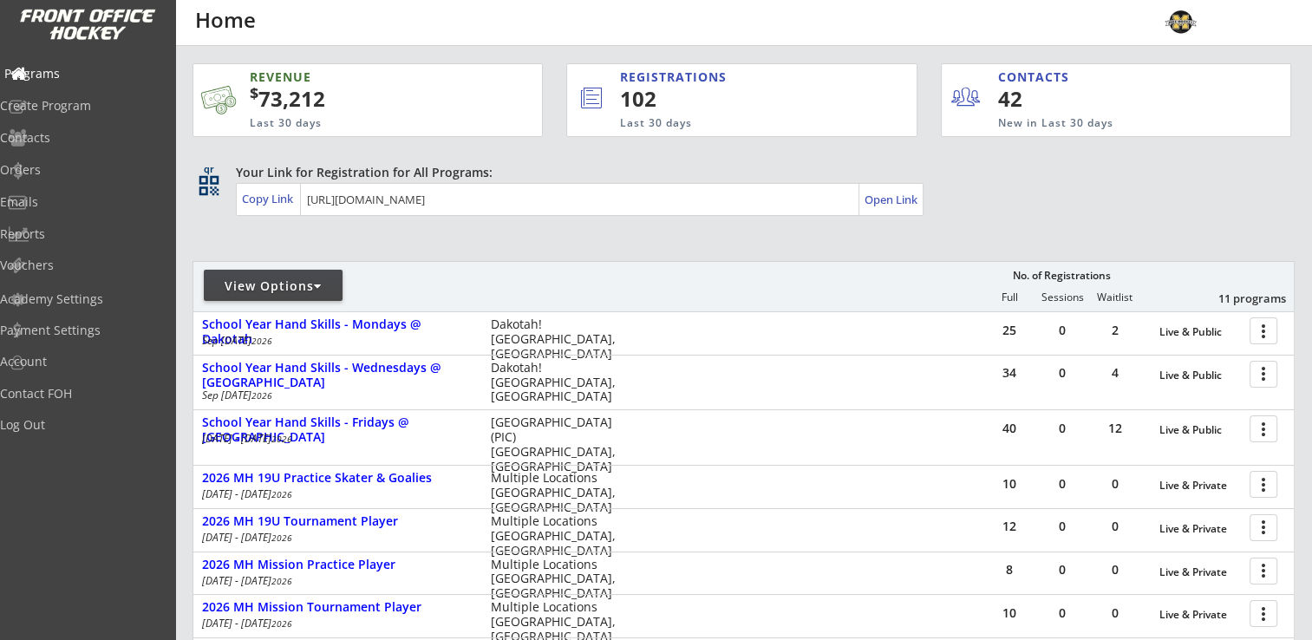
click at [78, 72] on div "Programs" at bounding box center [82, 74] width 156 height 12
